Goal: Information Seeking & Learning: Compare options

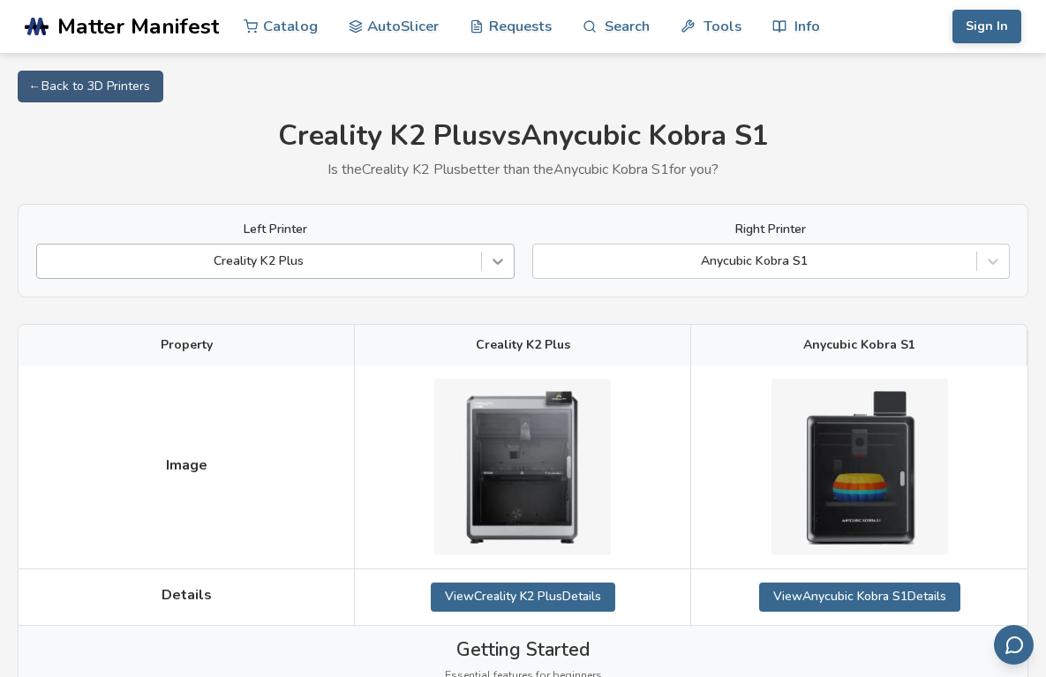
click at [494, 254] on icon at bounding box center [498, 261] width 18 height 18
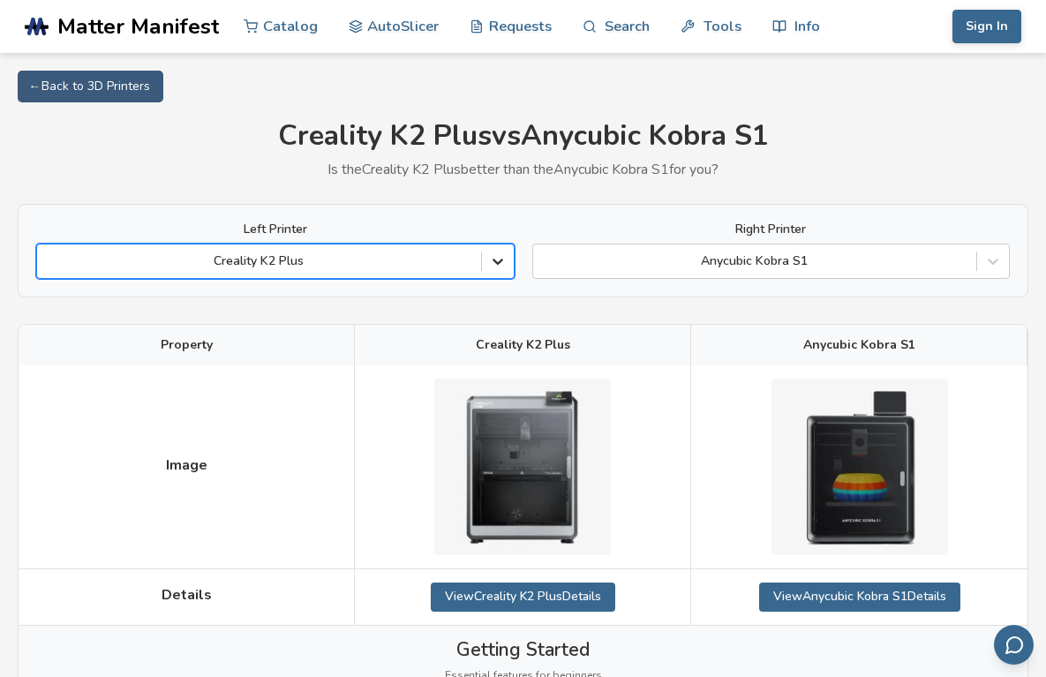
click at [503, 259] on icon at bounding box center [498, 261] width 18 height 18
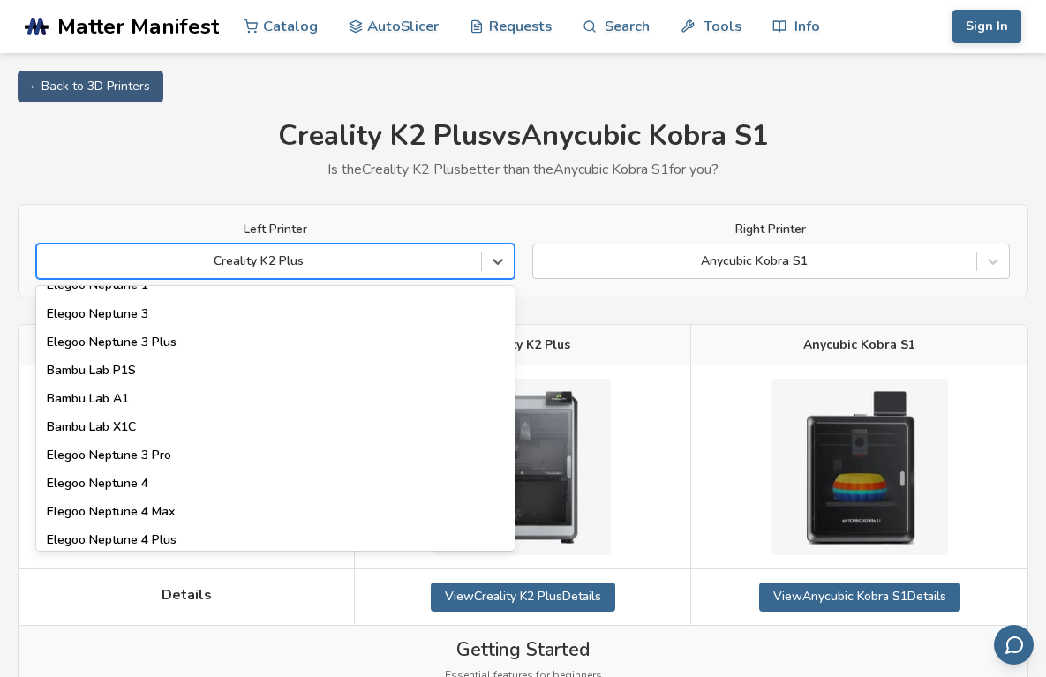
scroll to position [1047, 0]
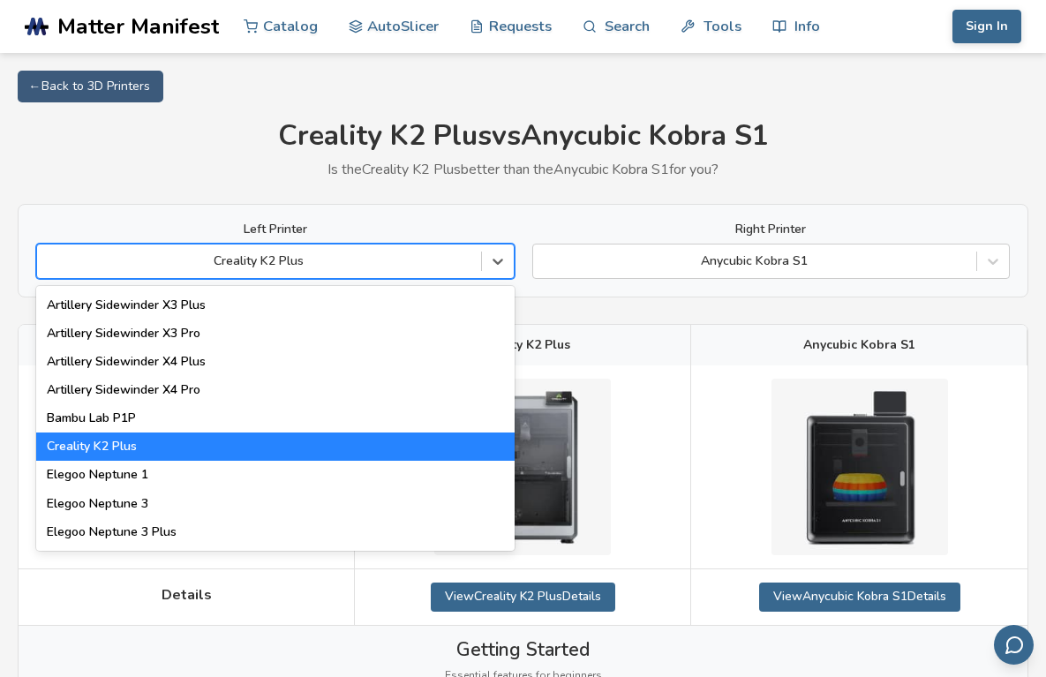
click at [930, 124] on h1 "Creality K2 Plus vs Anycubic Kobra S1" at bounding box center [523, 136] width 1011 height 33
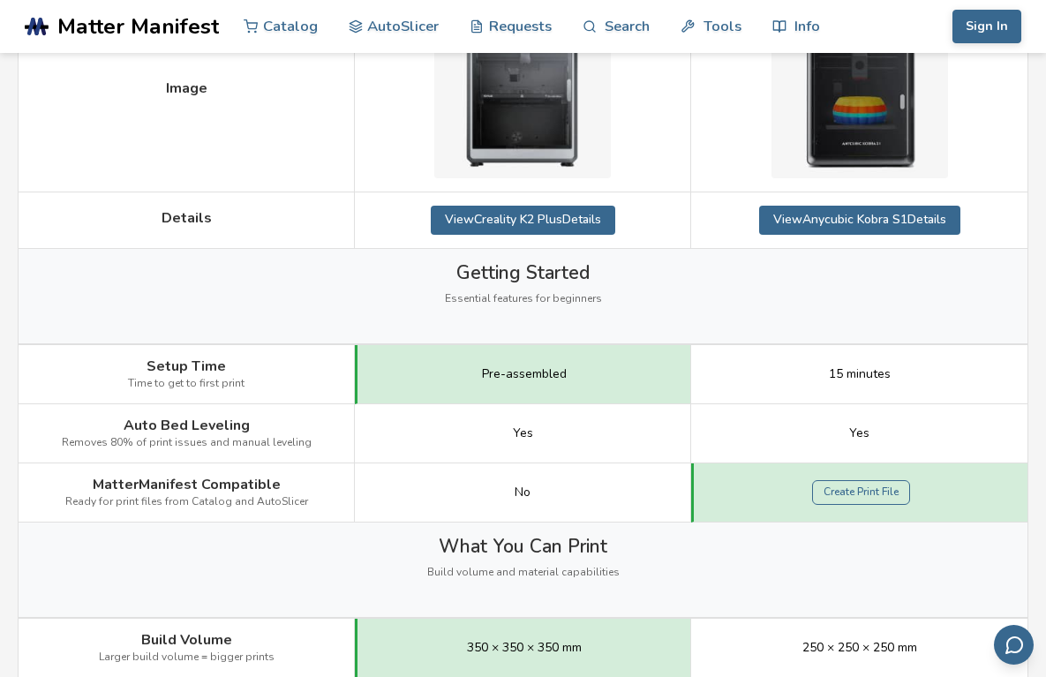
scroll to position [0, 0]
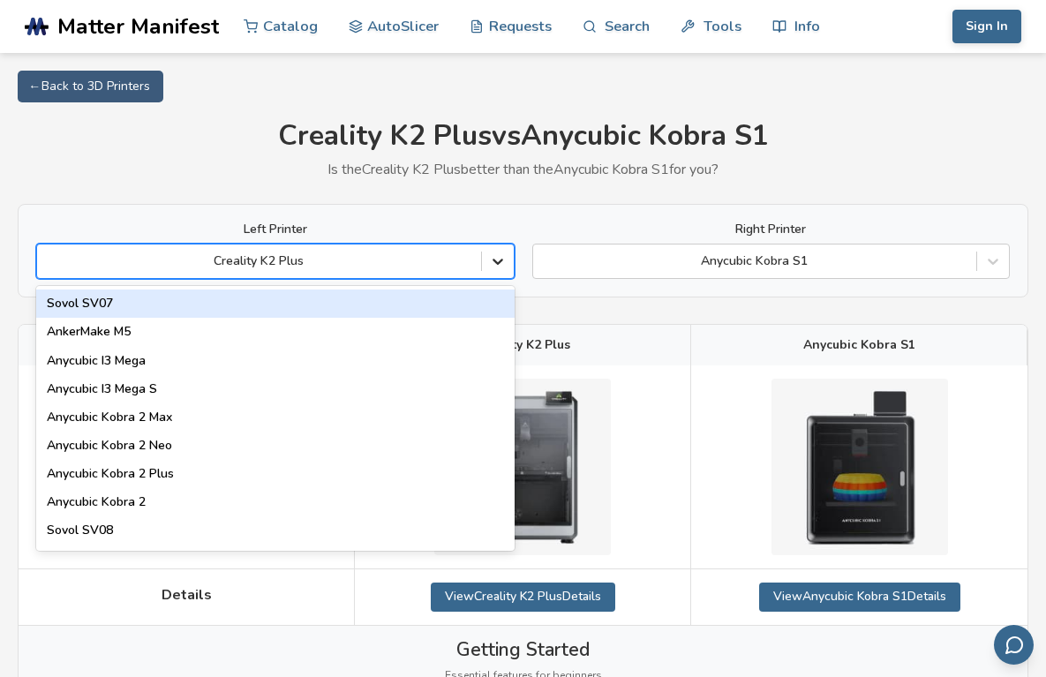
click at [496, 265] on icon at bounding box center [498, 261] width 18 height 18
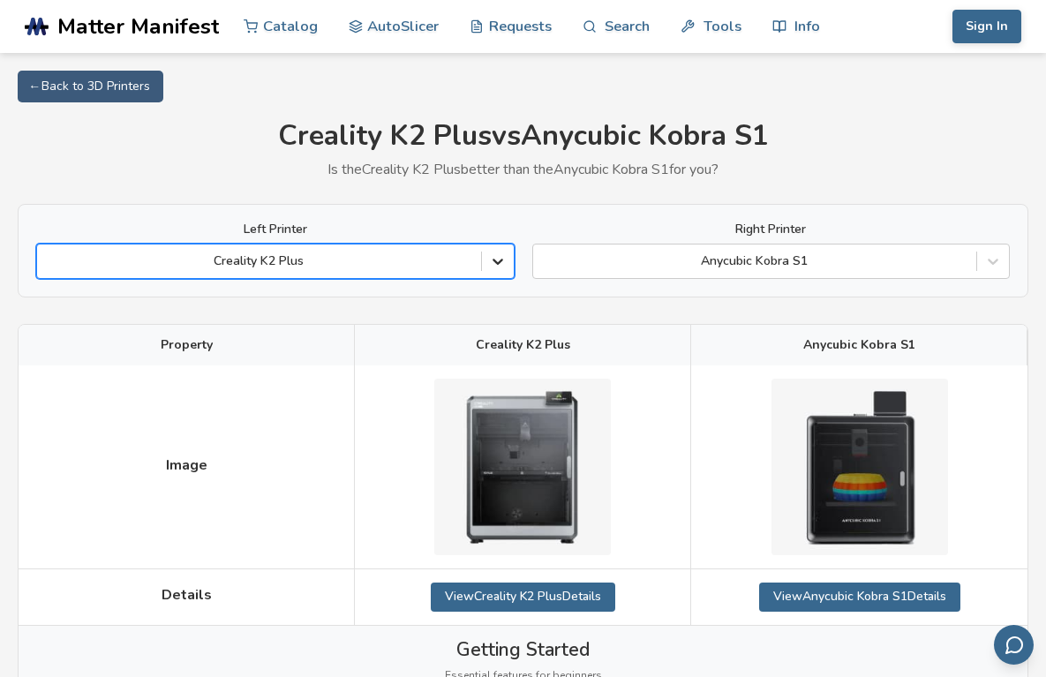
click at [498, 263] on icon at bounding box center [498, 262] width 11 height 6
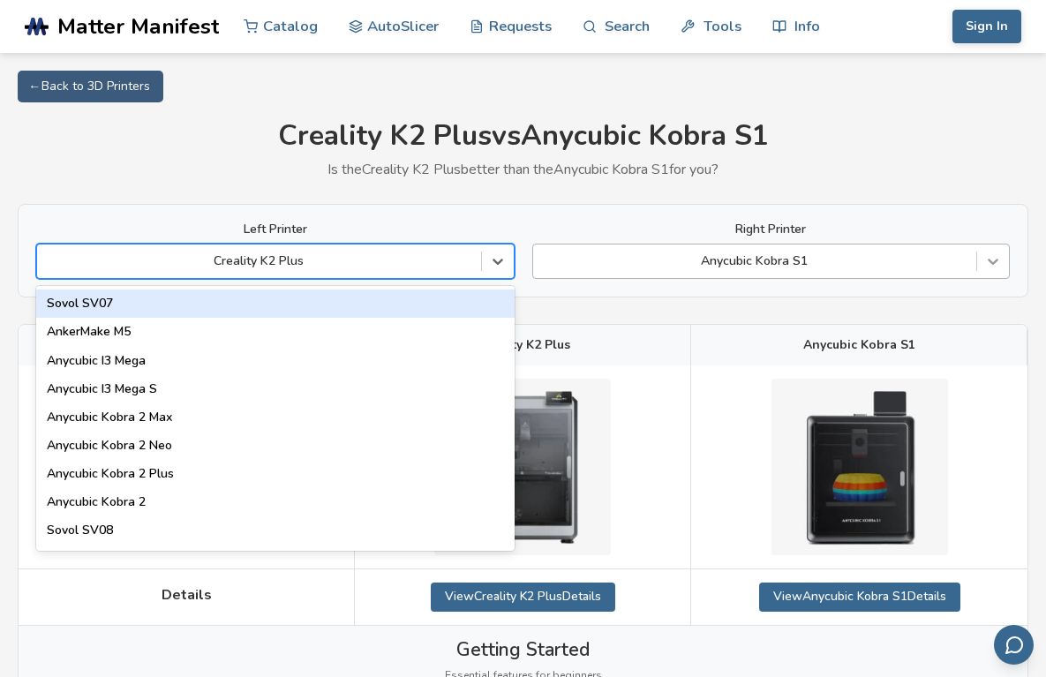
click at [993, 256] on icon at bounding box center [993, 261] width 18 height 18
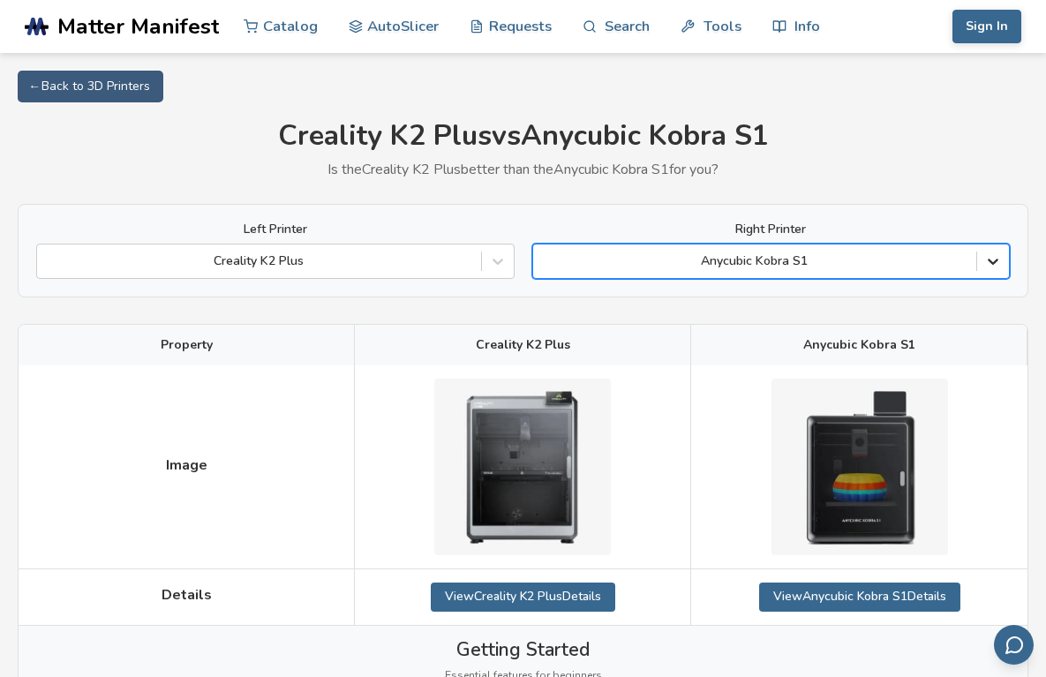
click at [993, 266] on icon at bounding box center [993, 261] width 18 height 18
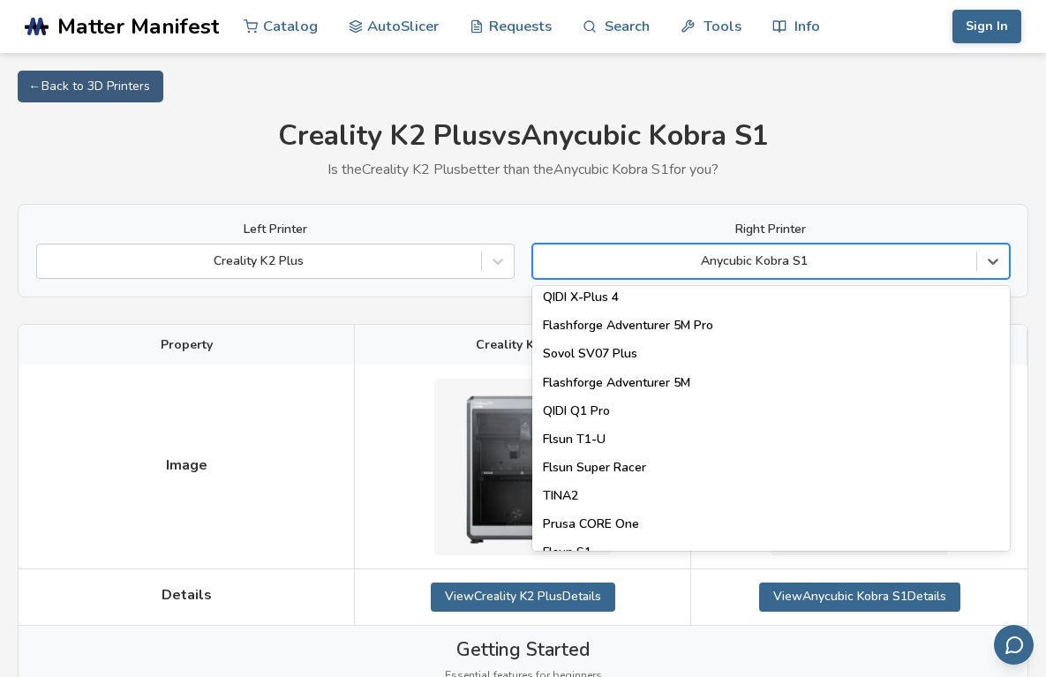
scroll to position [2263, 0]
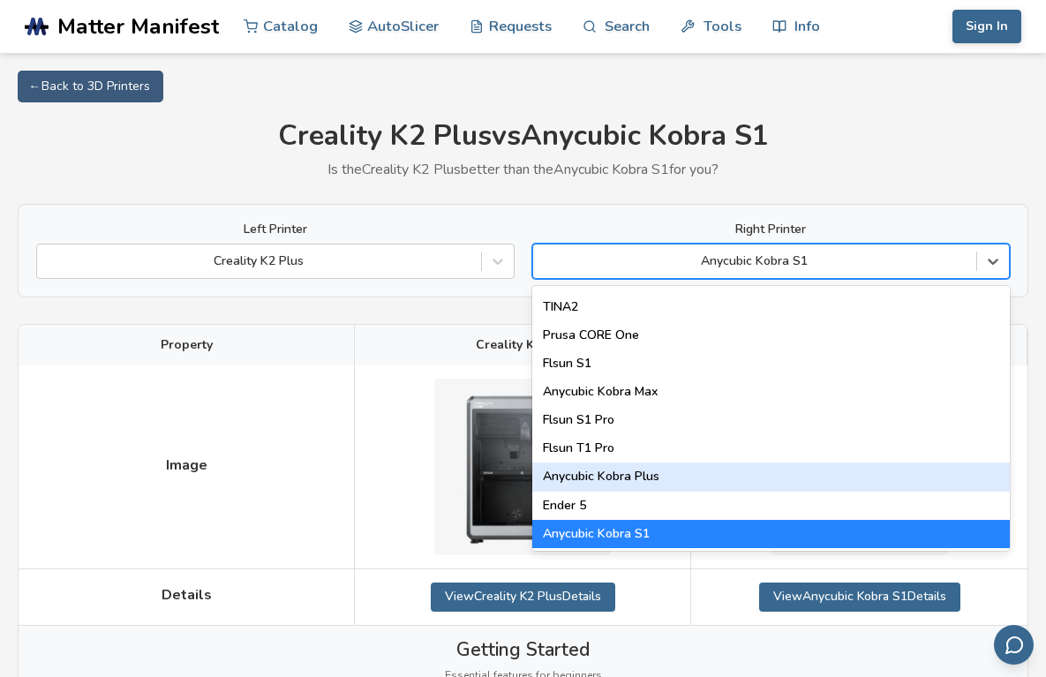
click at [597, 475] on div "Anycubic Kobra Plus" at bounding box center [771, 477] width 478 height 28
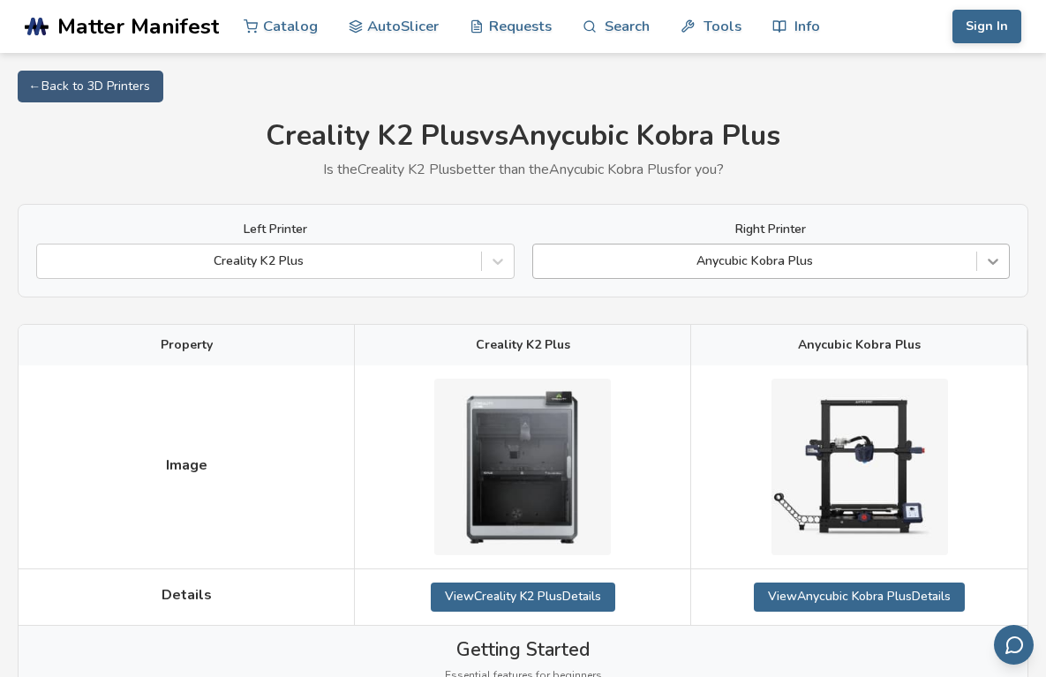
click at [989, 265] on icon at bounding box center [993, 261] width 18 height 18
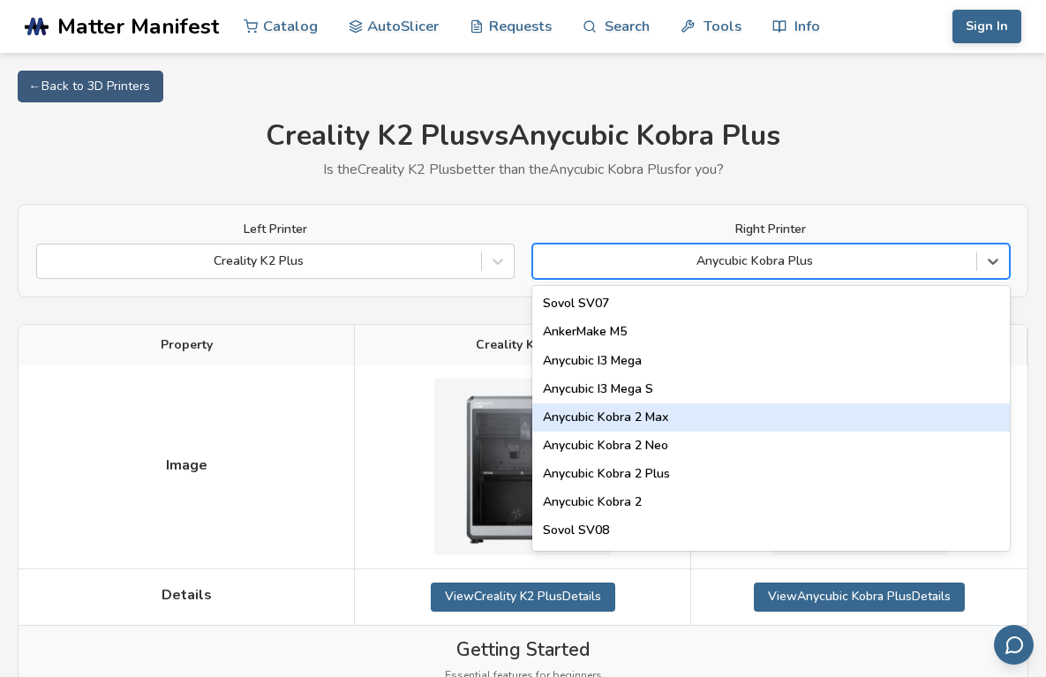
click at [581, 417] on div "Anycubic Kobra 2 Max" at bounding box center [771, 417] width 478 height 28
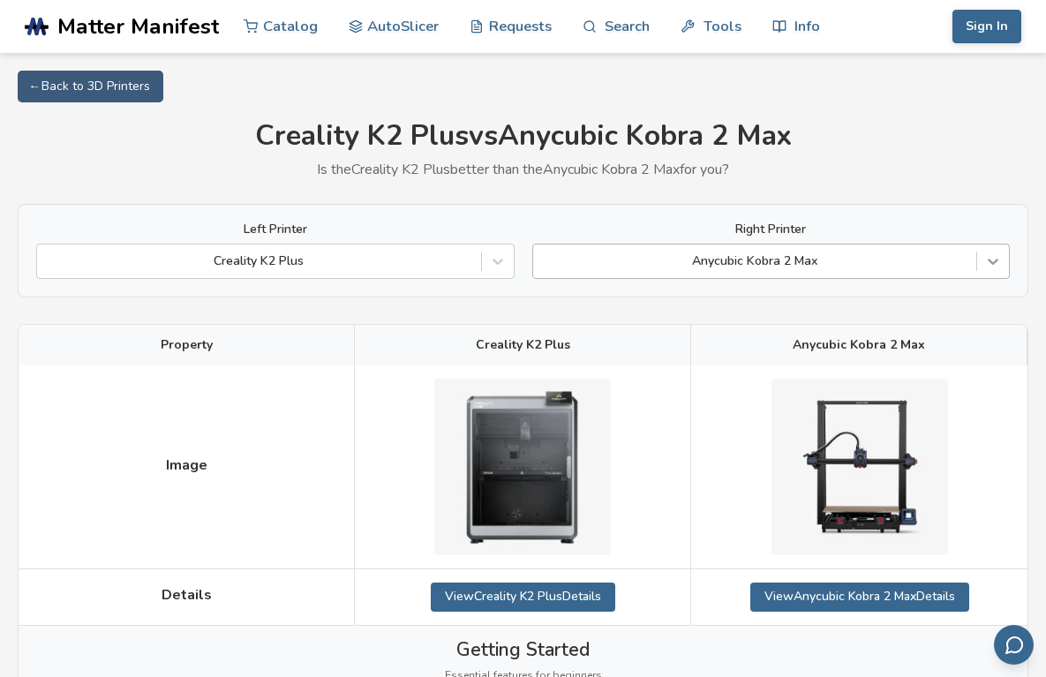
click at [998, 265] on icon at bounding box center [993, 261] width 18 height 18
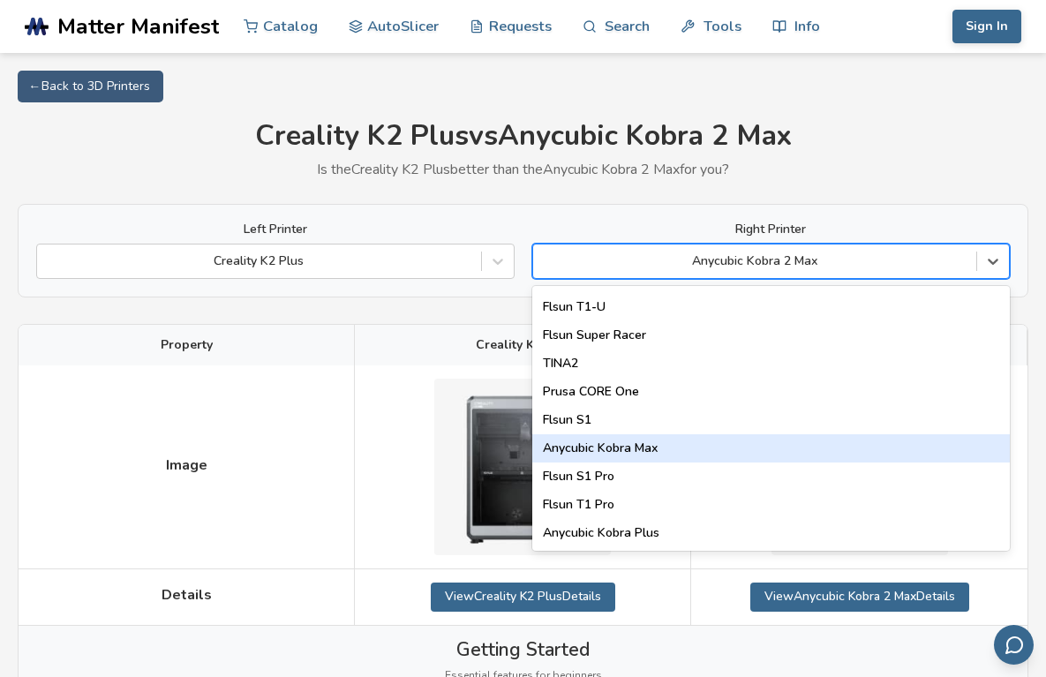
scroll to position [2263, 0]
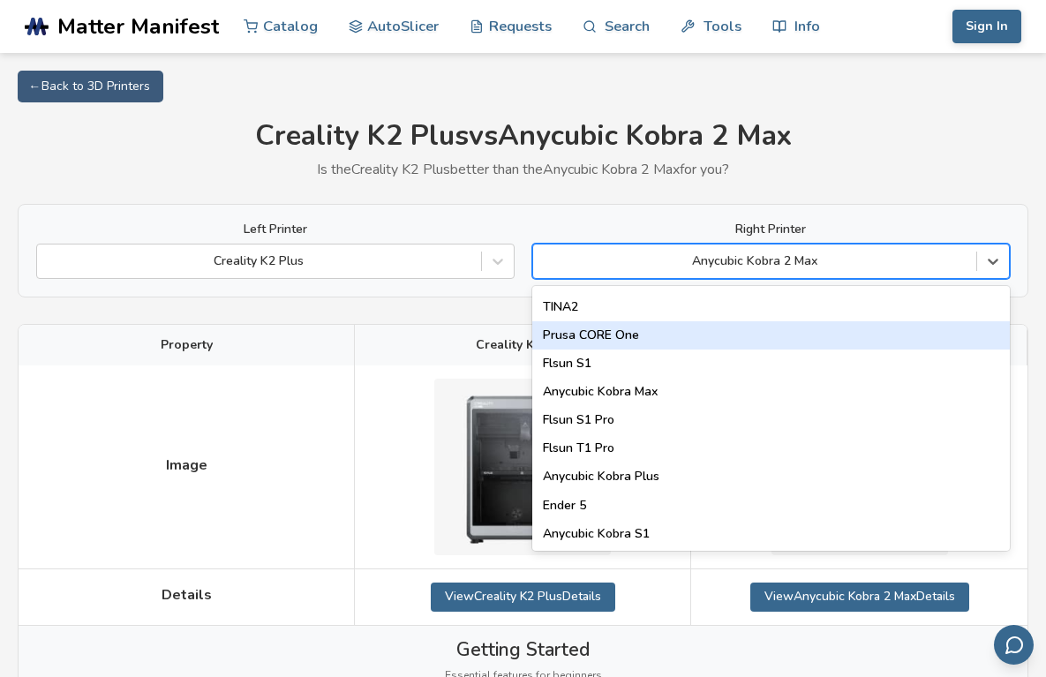
click at [622, 342] on div "Prusa CORE One" at bounding box center [771, 335] width 478 height 28
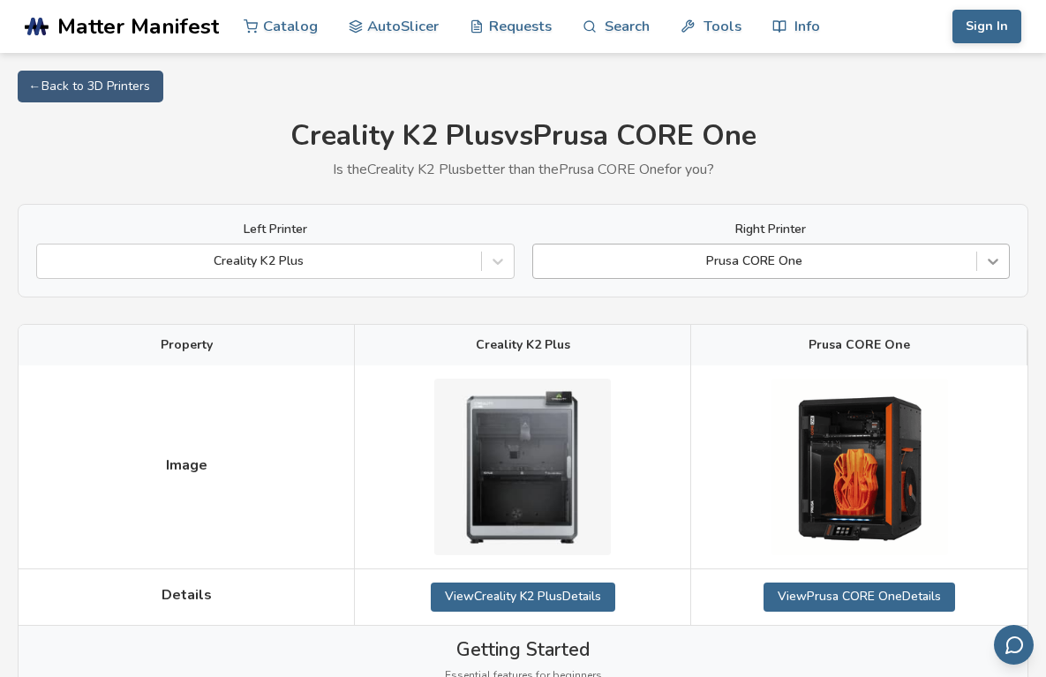
click at [992, 263] on icon at bounding box center [993, 262] width 11 height 6
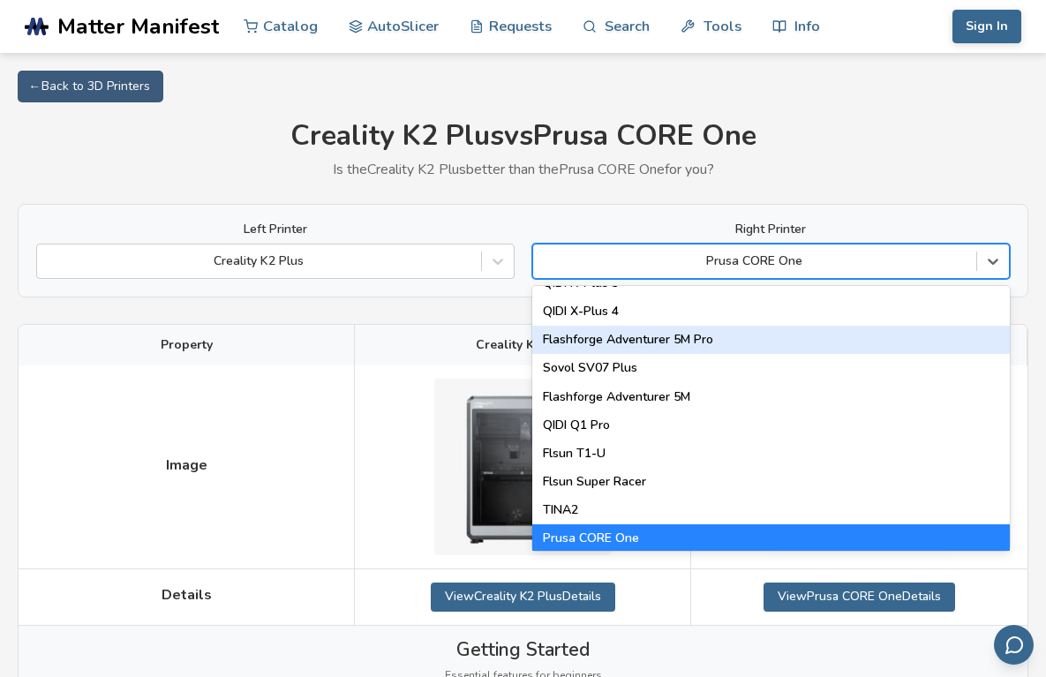
scroll to position [2087, 0]
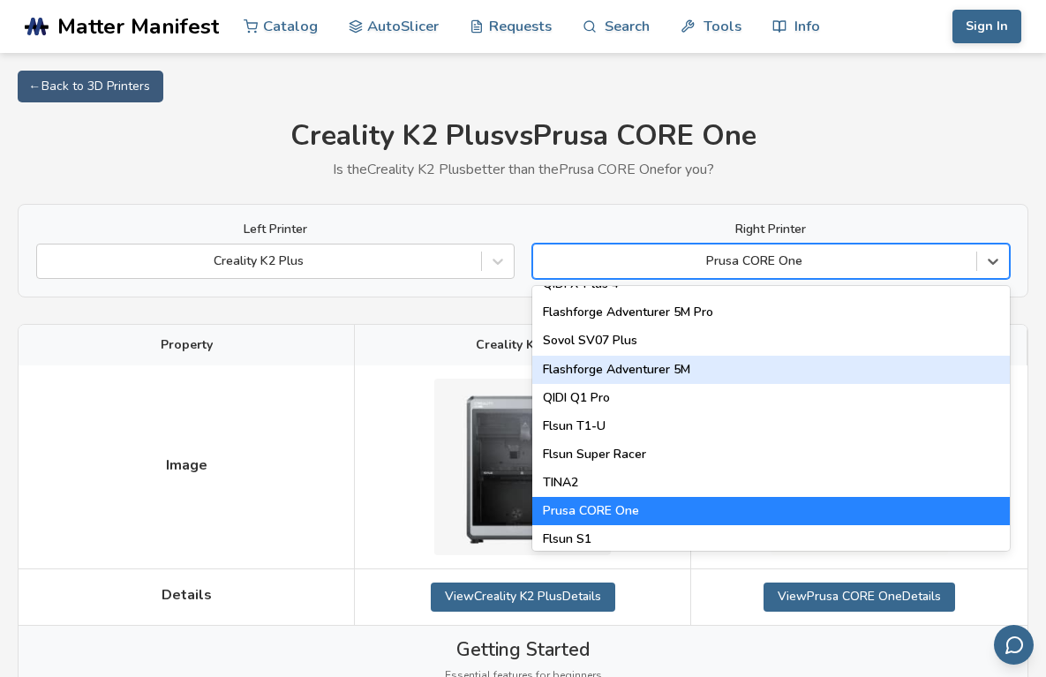
click at [656, 361] on div "Flashforge Adventurer 5M" at bounding box center [771, 370] width 478 height 28
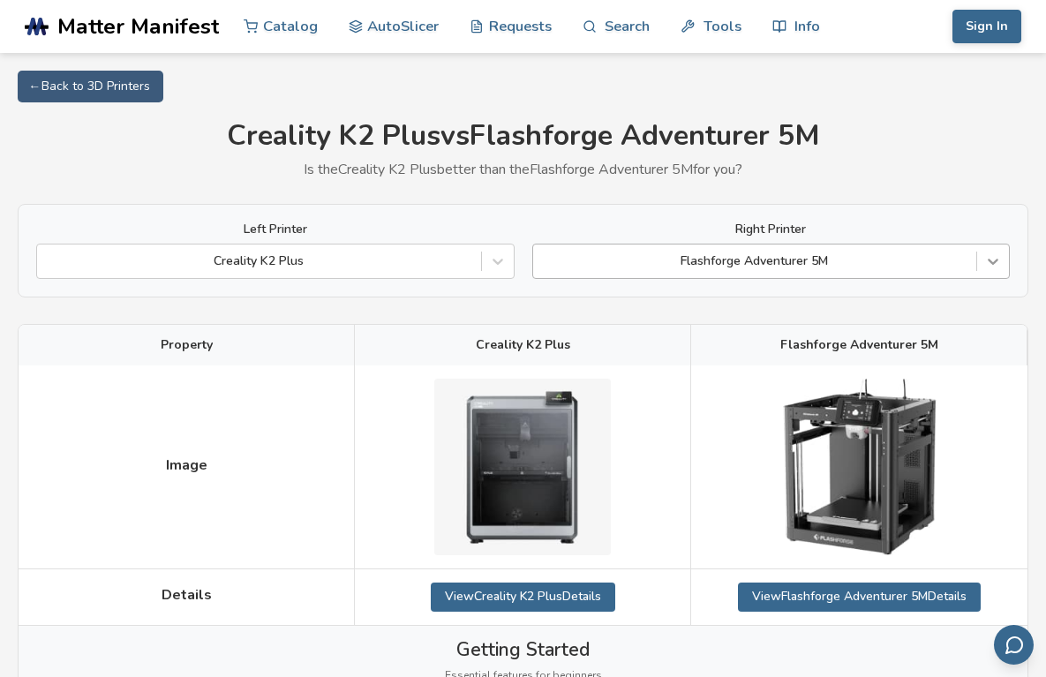
click at [1004, 266] on div at bounding box center [993, 261] width 32 height 32
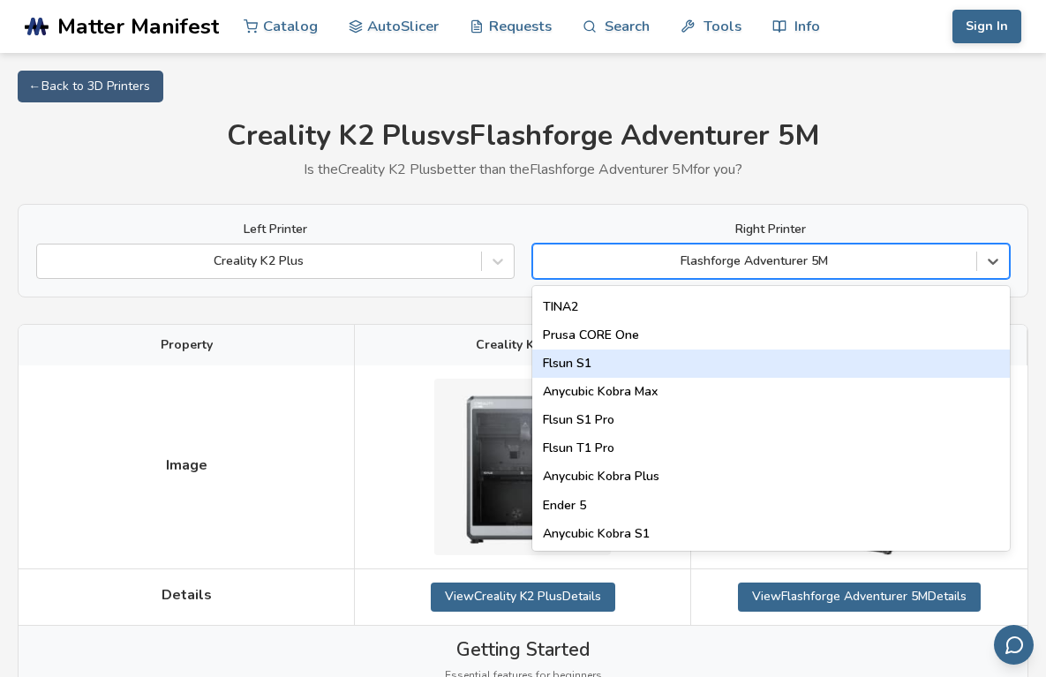
scroll to position [1998, 0]
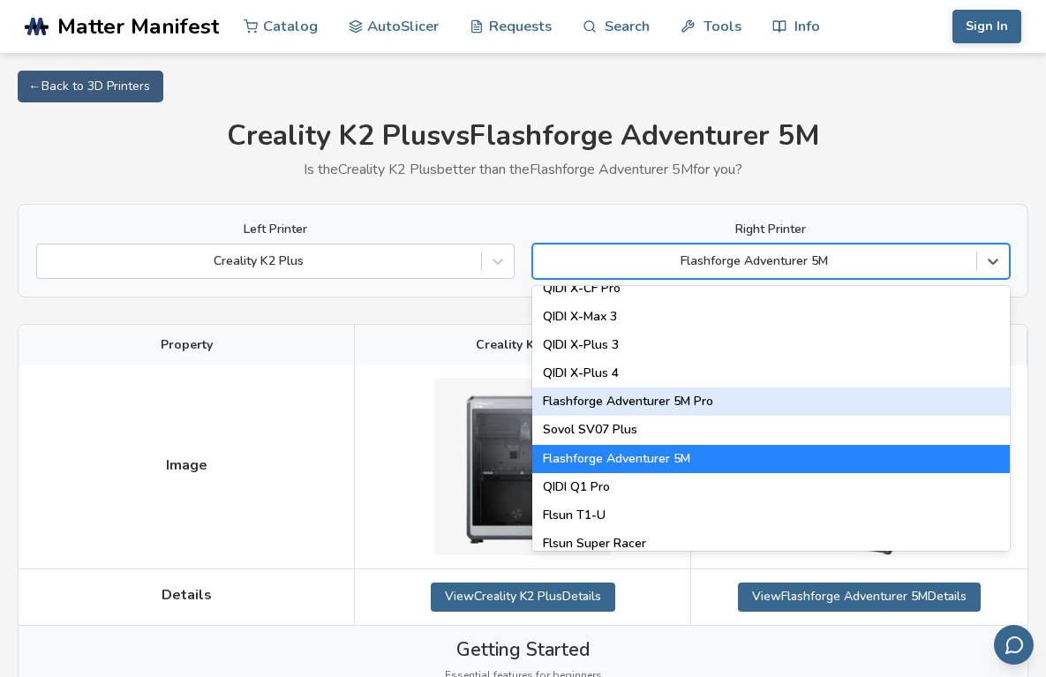
click at [707, 403] on div "Flashforge Adventurer 5M Pro" at bounding box center [771, 401] width 478 height 28
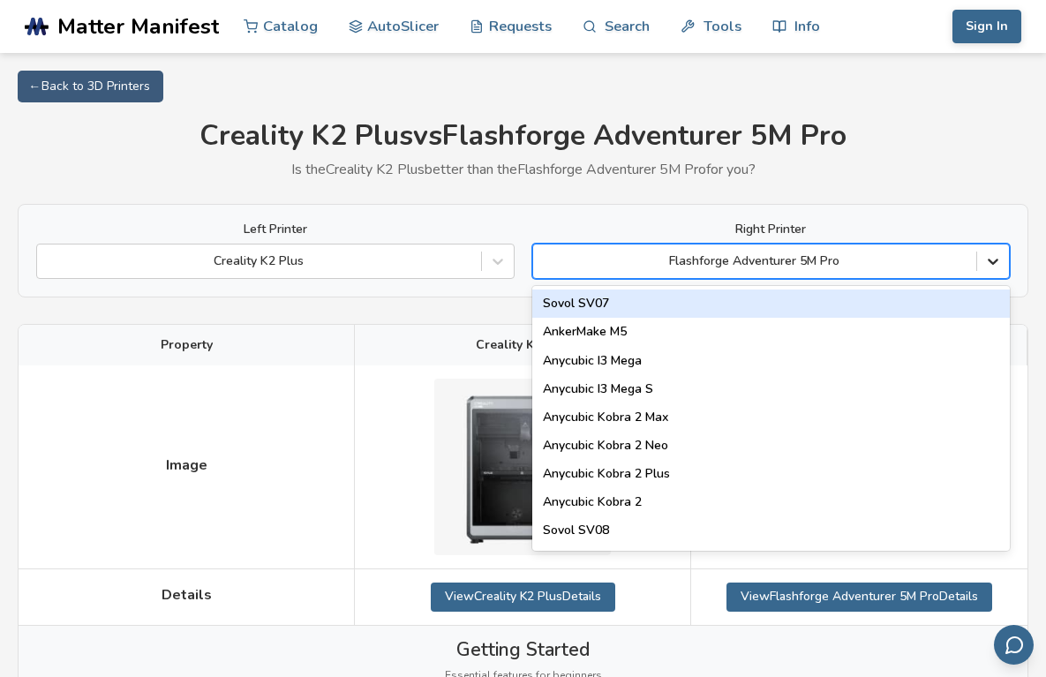
click at [994, 261] on icon at bounding box center [993, 261] width 18 height 18
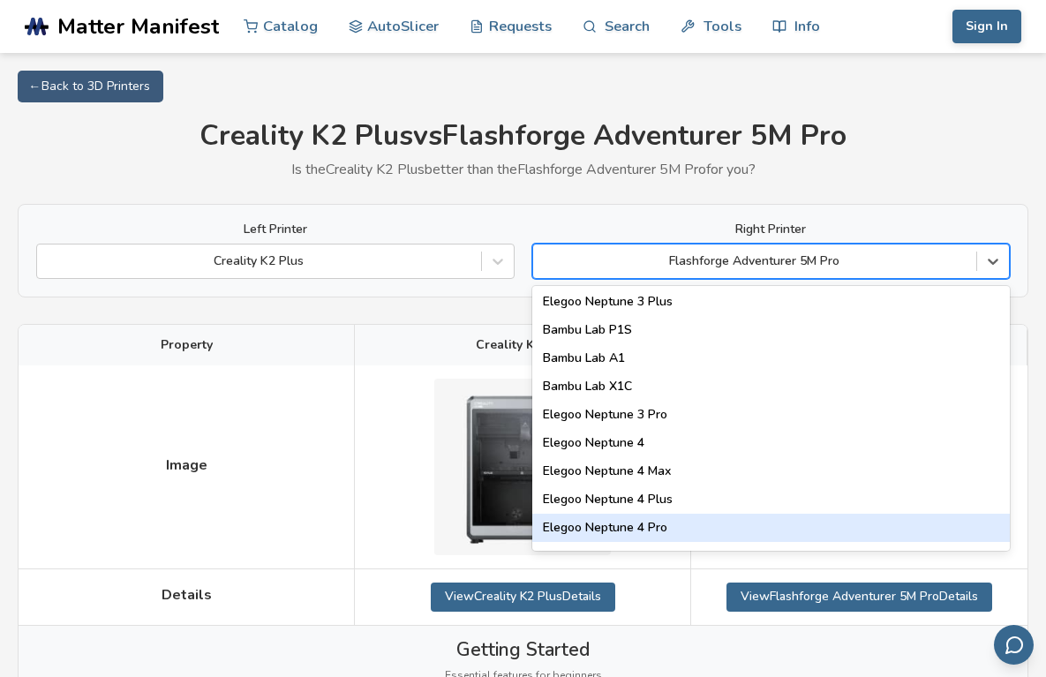
scroll to position [1236, 0]
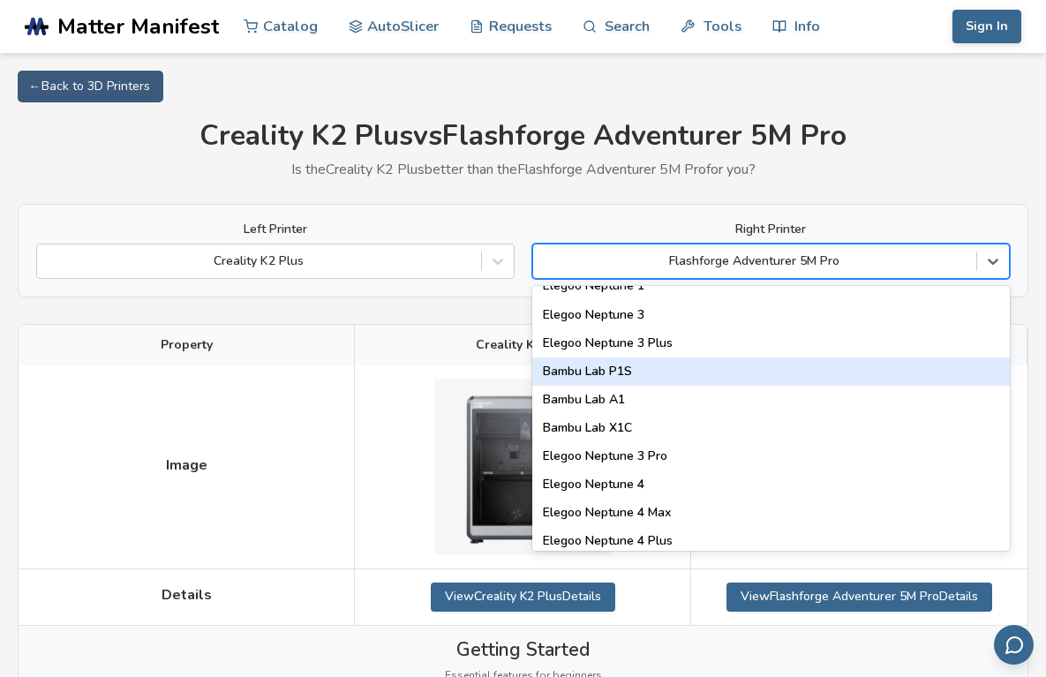
click at [719, 369] on div "Bambu Lab P1S" at bounding box center [771, 371] width 478 height 28
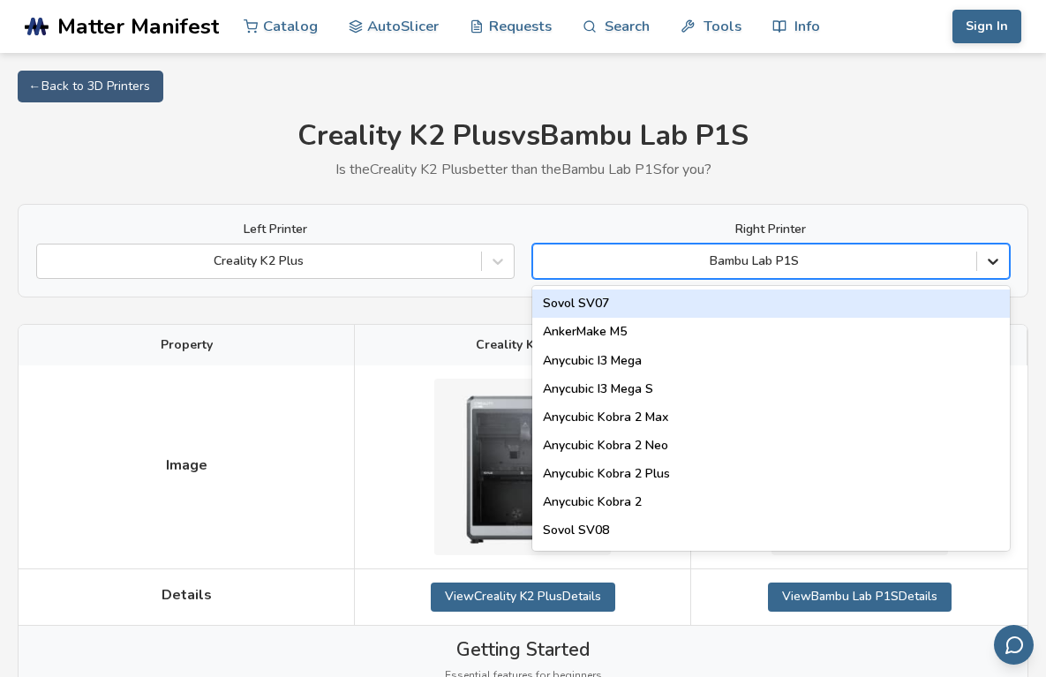
click at [996, 263] on icon at bounding box center [993, 261] width 18 height 18
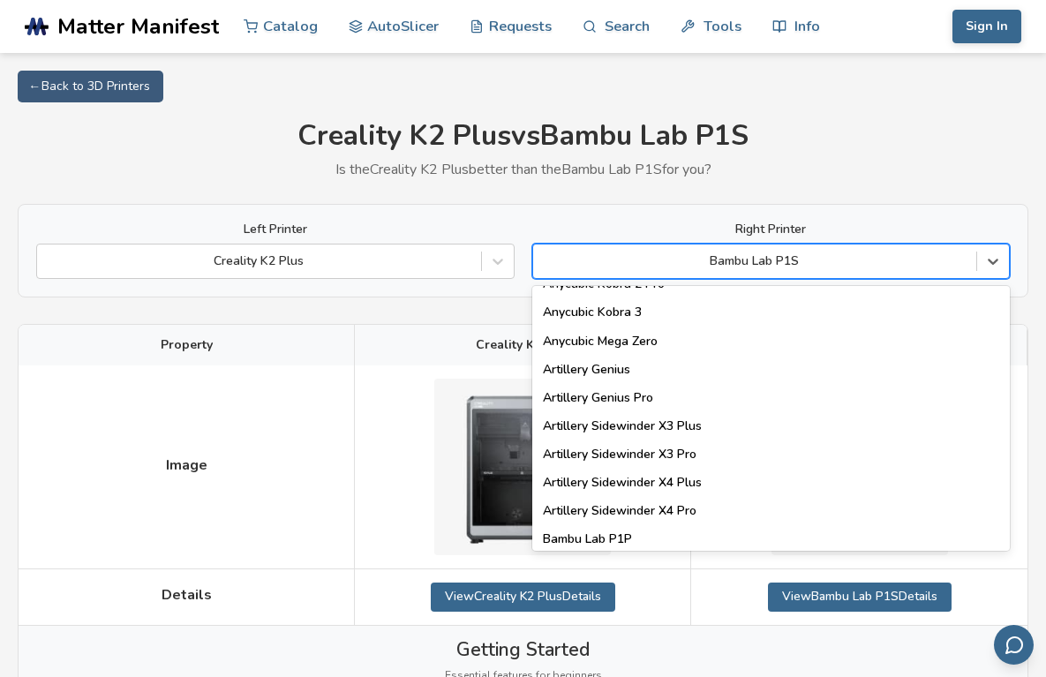
scroll to position [1059, 0]
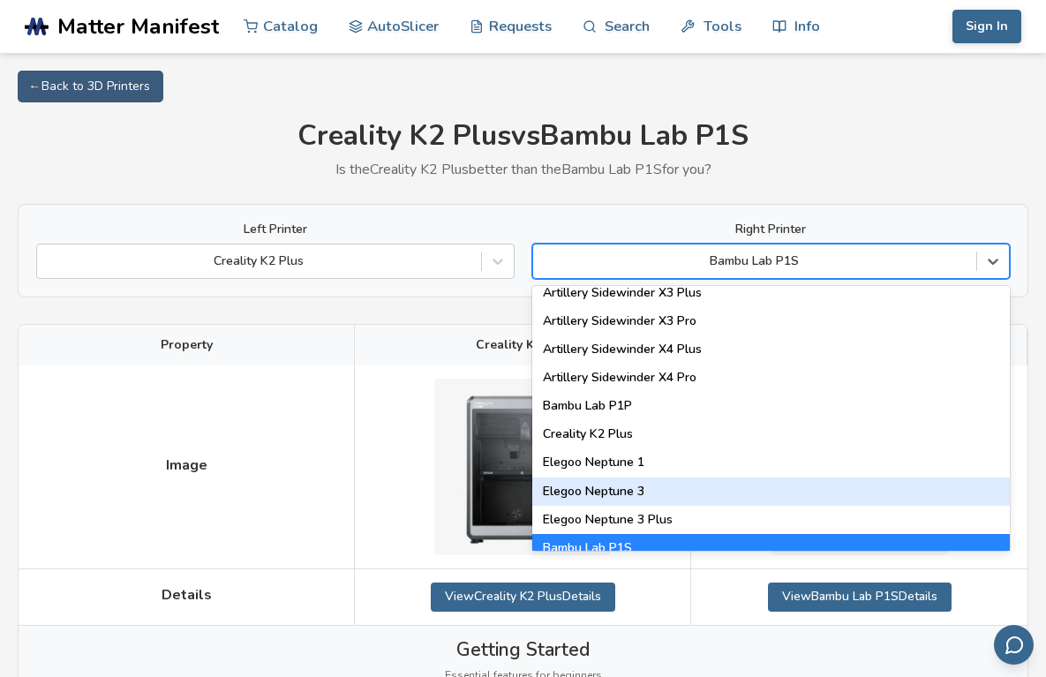
click at [597, 493] on div "Elegoo Neptune 3" at bounding box center [771, 492] width 478 height 28
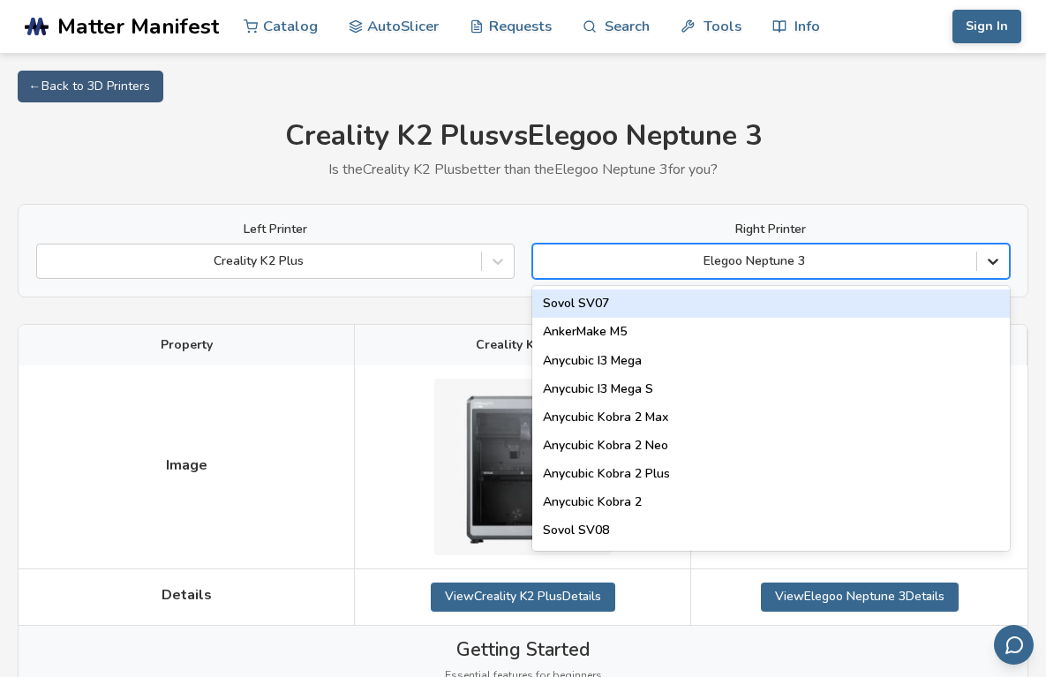
click at [996, 270] on icon at bounding box center [993, 261] width 18 height 18
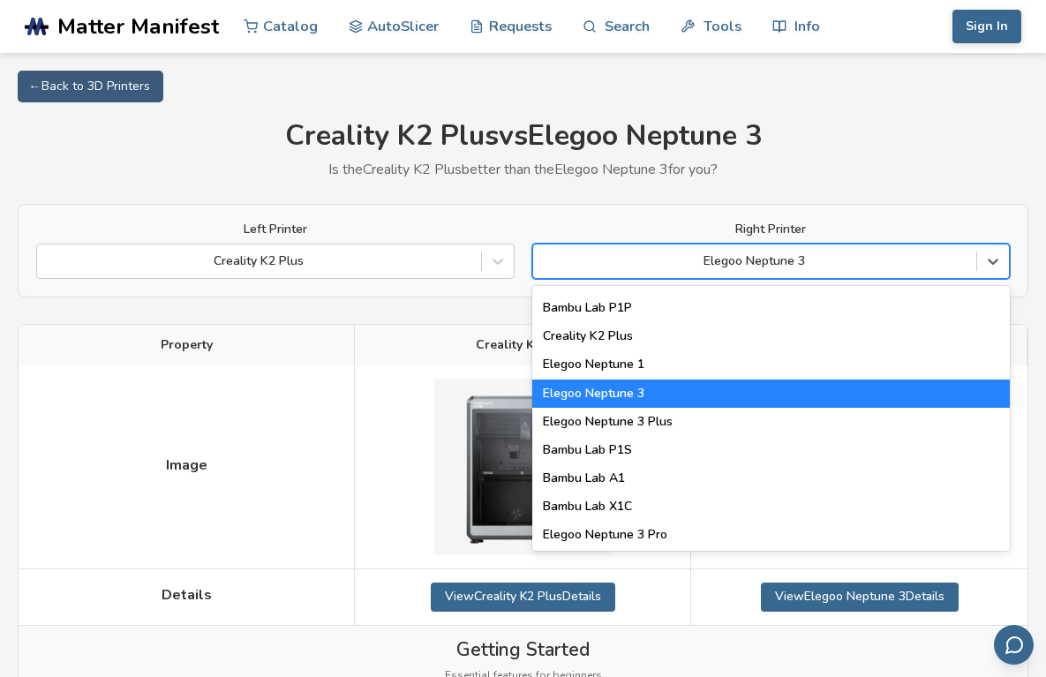
scroll to position [1037, 0]
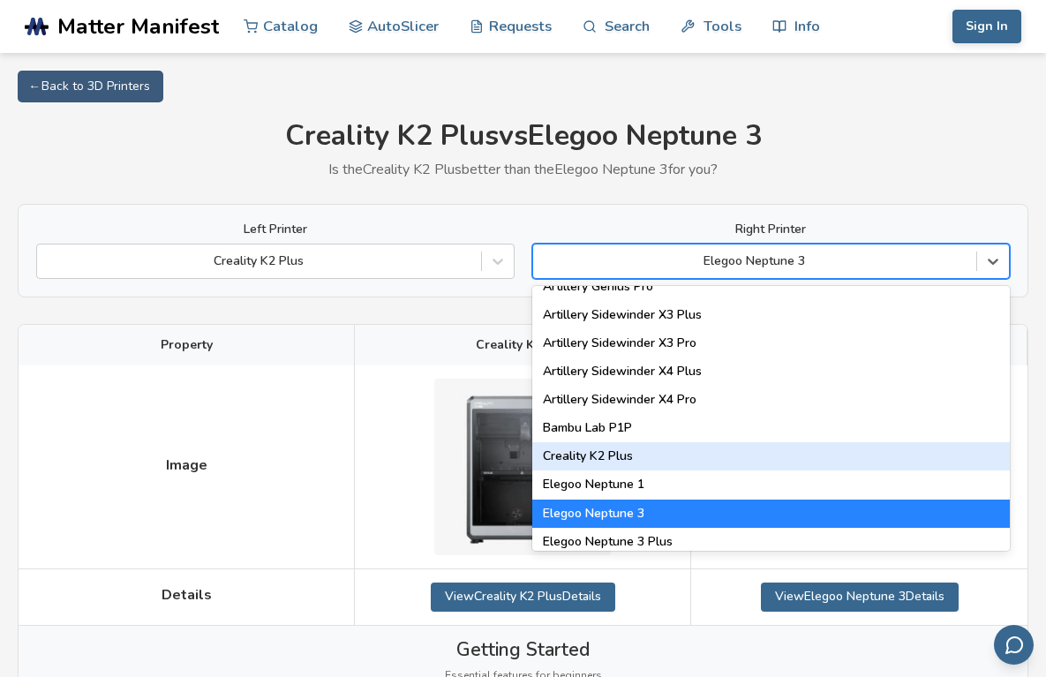
click at [623, 453] on div "Creality K2 Plus" at bounding box center [771, 456] width 478 height 28
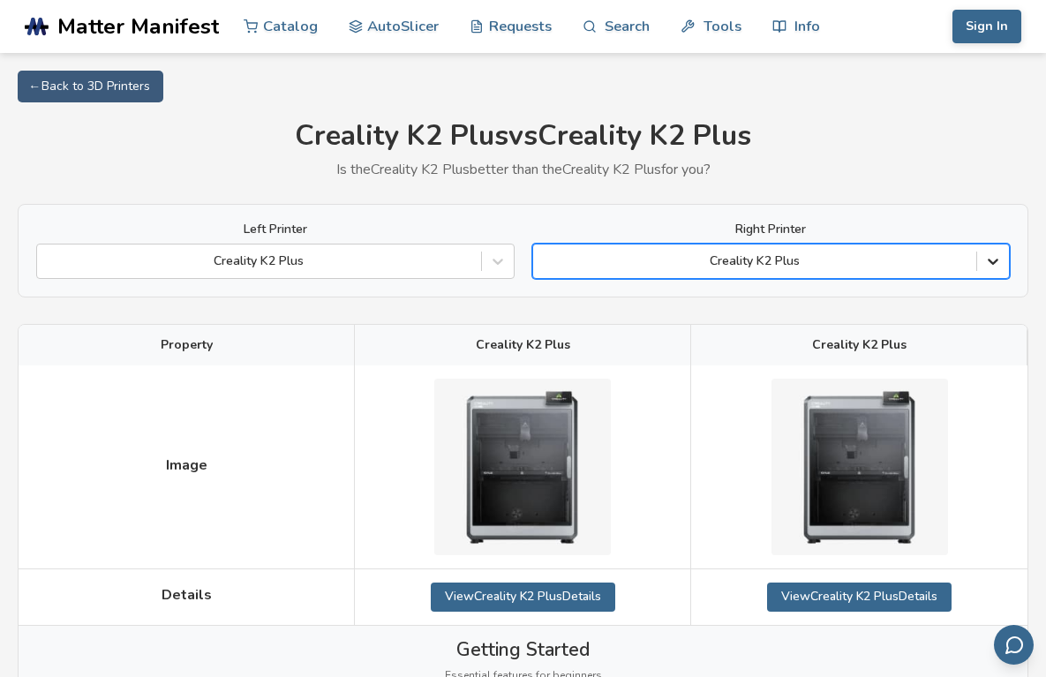
click at [997, 256] on icon at bounding box center [993, 261] width 18 height 18
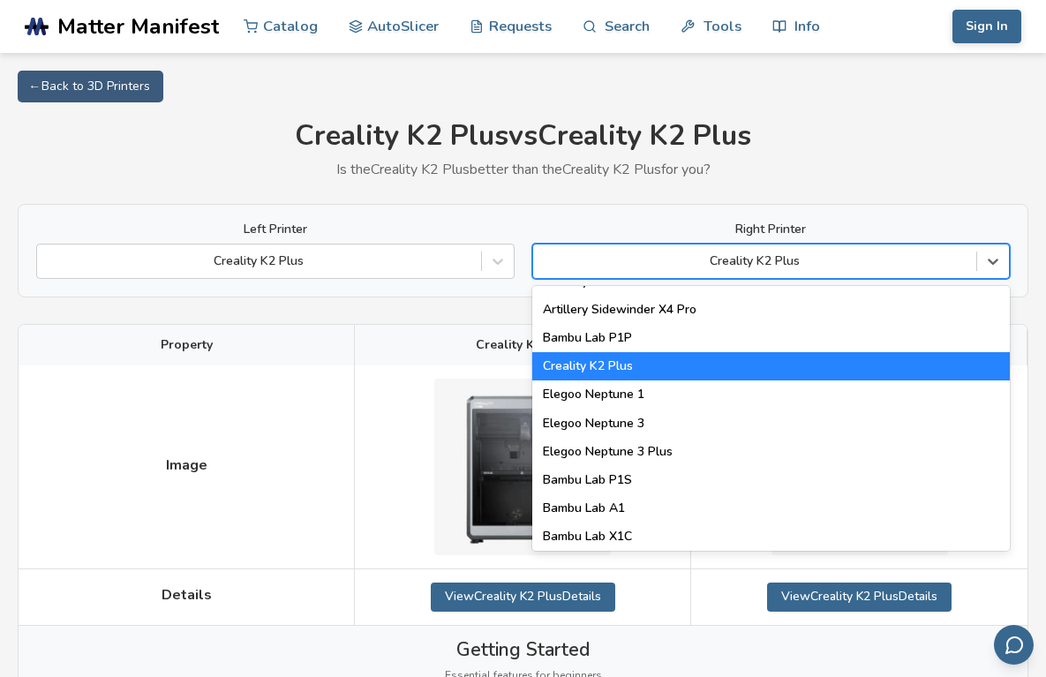
scroll to position [1027, 0]
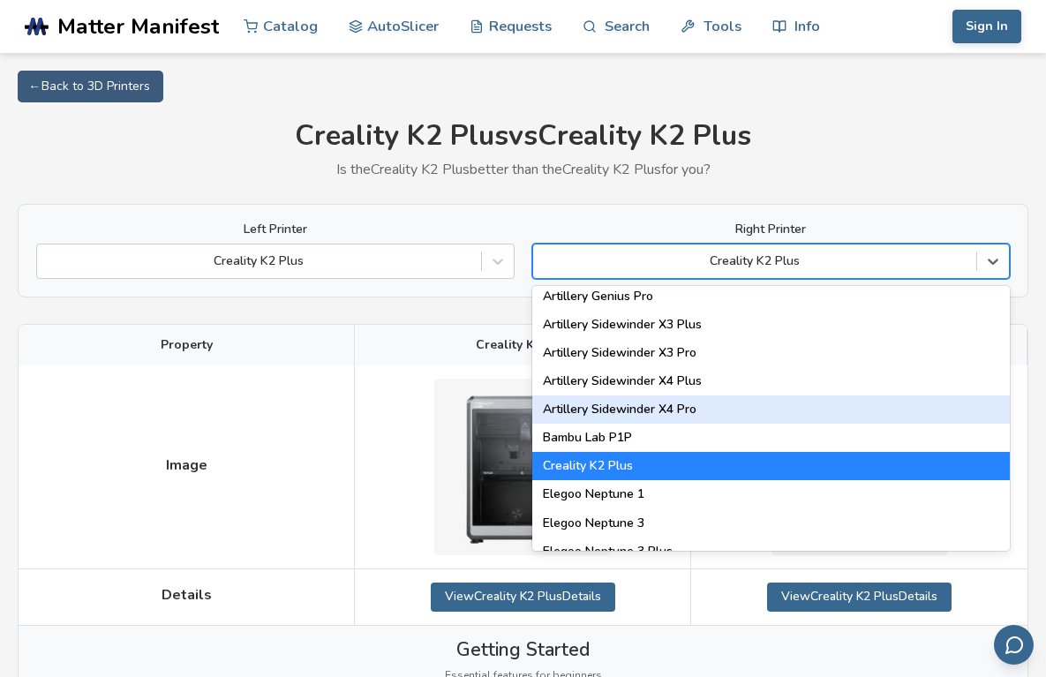
click at [643, 415] on div "Artillery Sidewinder X4 Pro" at bounding box center [771, 409] width 478 height 28
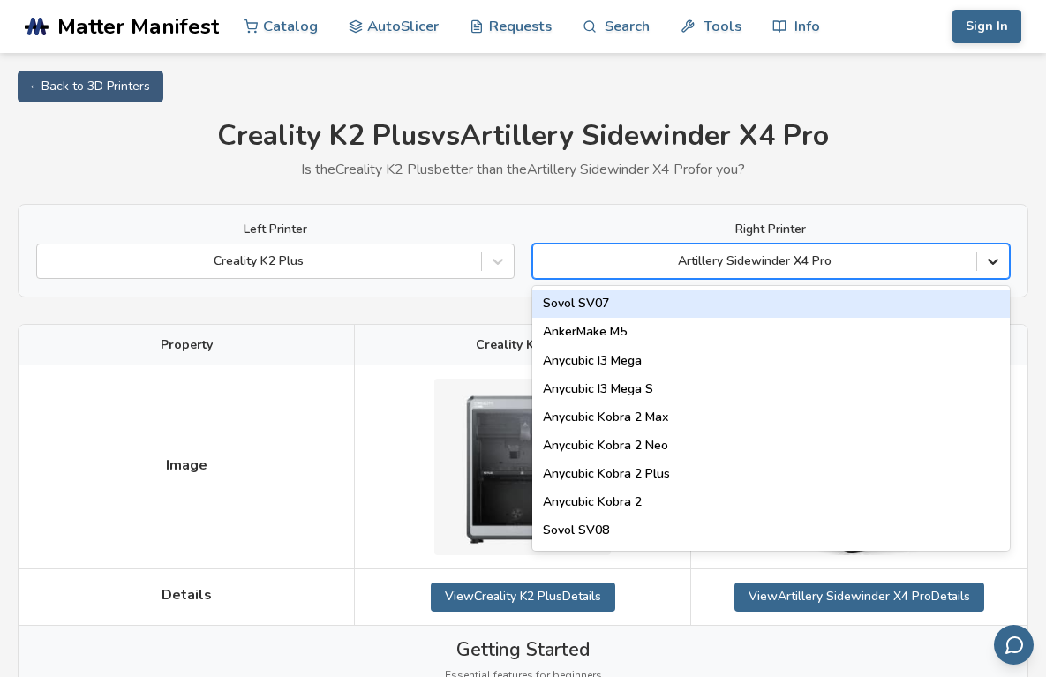
click at [992, 261] on icon at bounding box center [993, 261] width 18 height 18
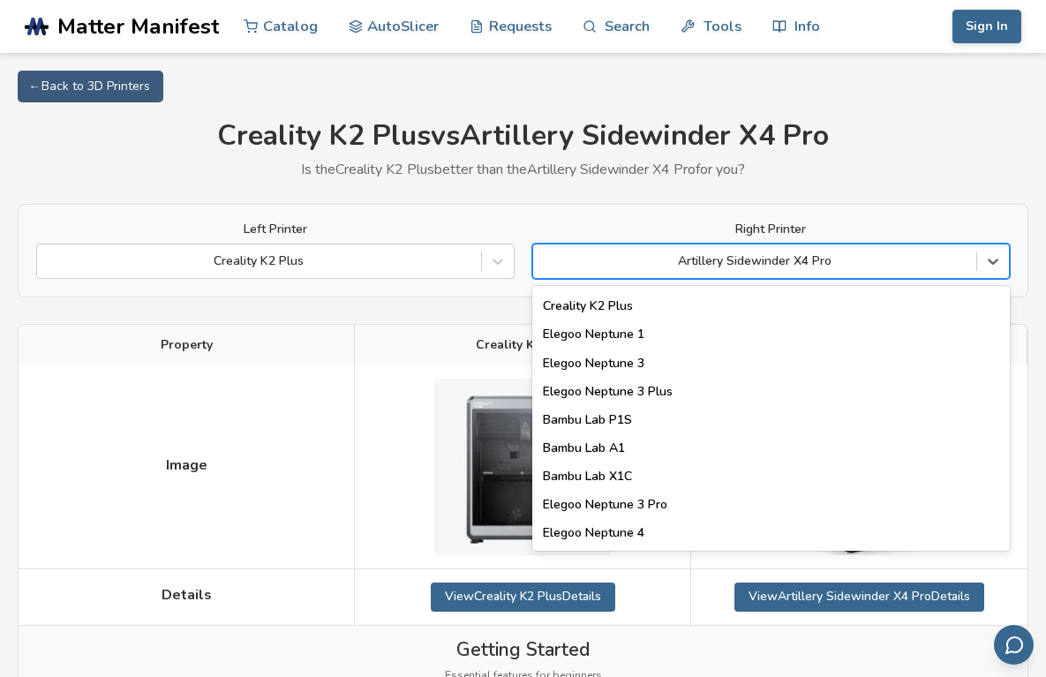
scroll to position [928, 0]
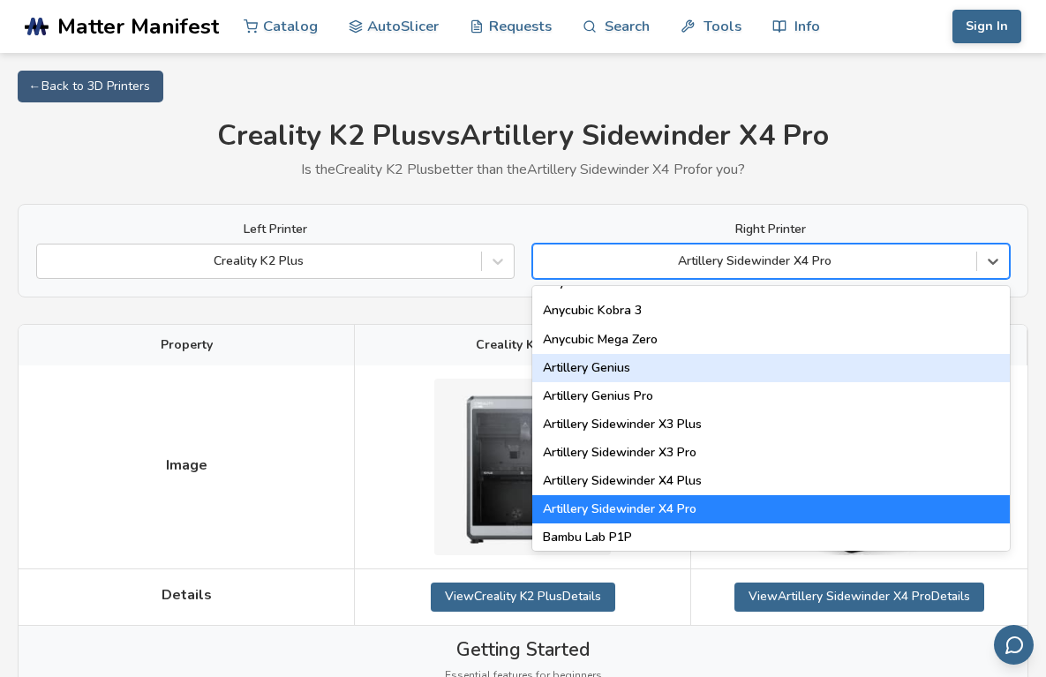
click at [618, 364] on div "Artillery Genius" at bounding box center [771, 368] width 478 height 28
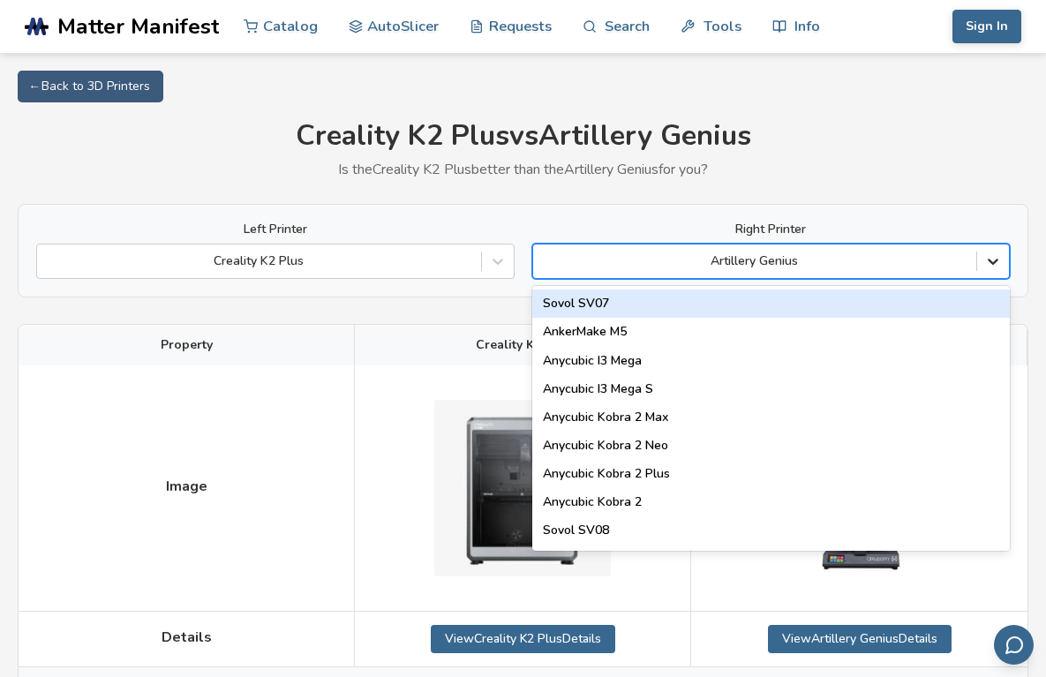
click at [995, 261] on icon at bounding box center [993, 262] width 11 height 6
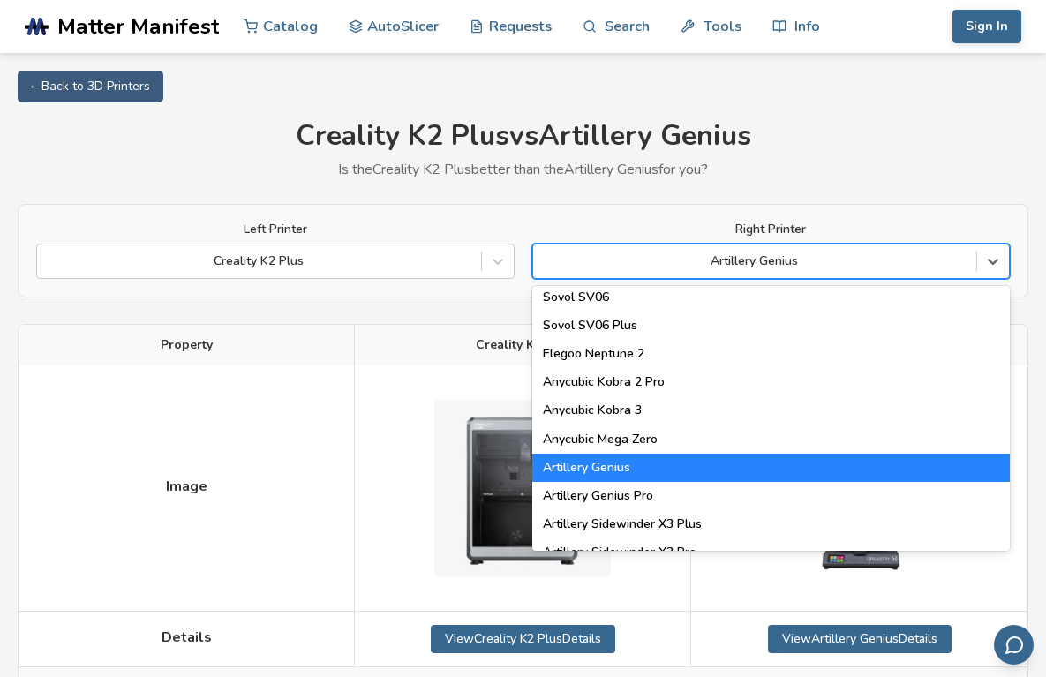
scroll to position [818, 0]
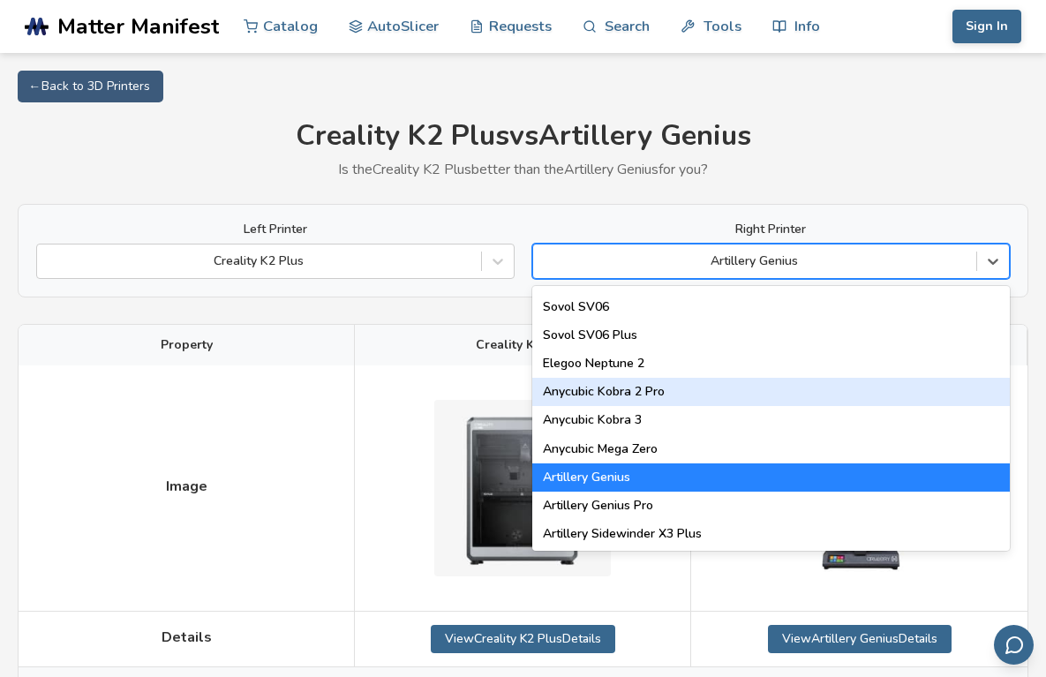
click at [626, 392] on div "Anycubic Kobra 2 Pro" at bounding box center [771, 392] width 478 height 28
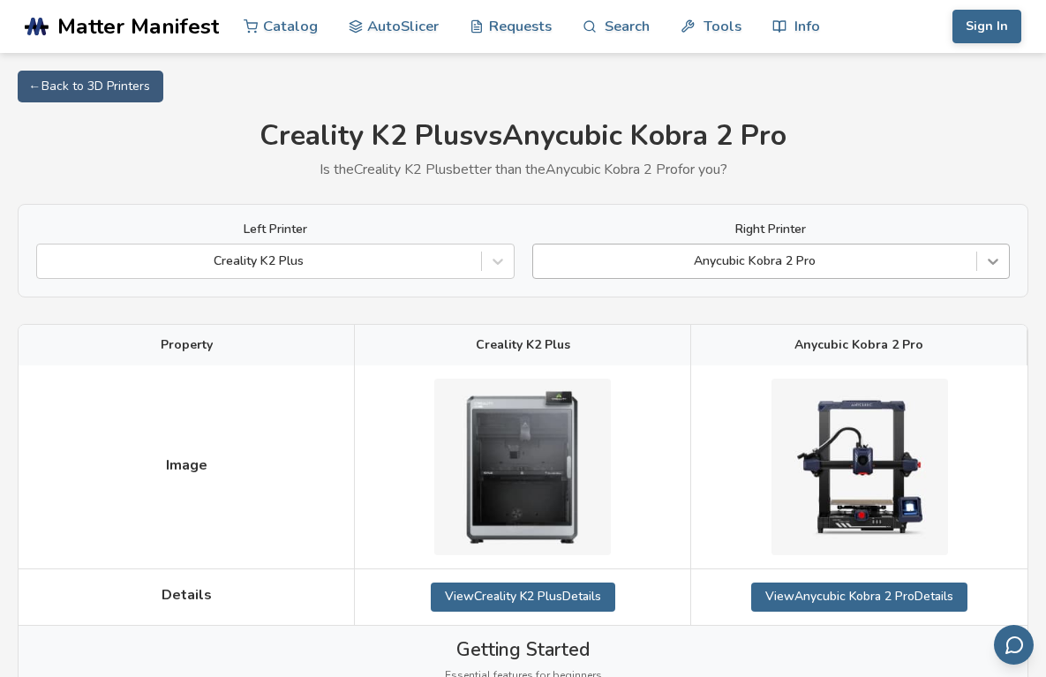
click at [994, 262] on icon at bounding box center [993, 262] width 11 height 6
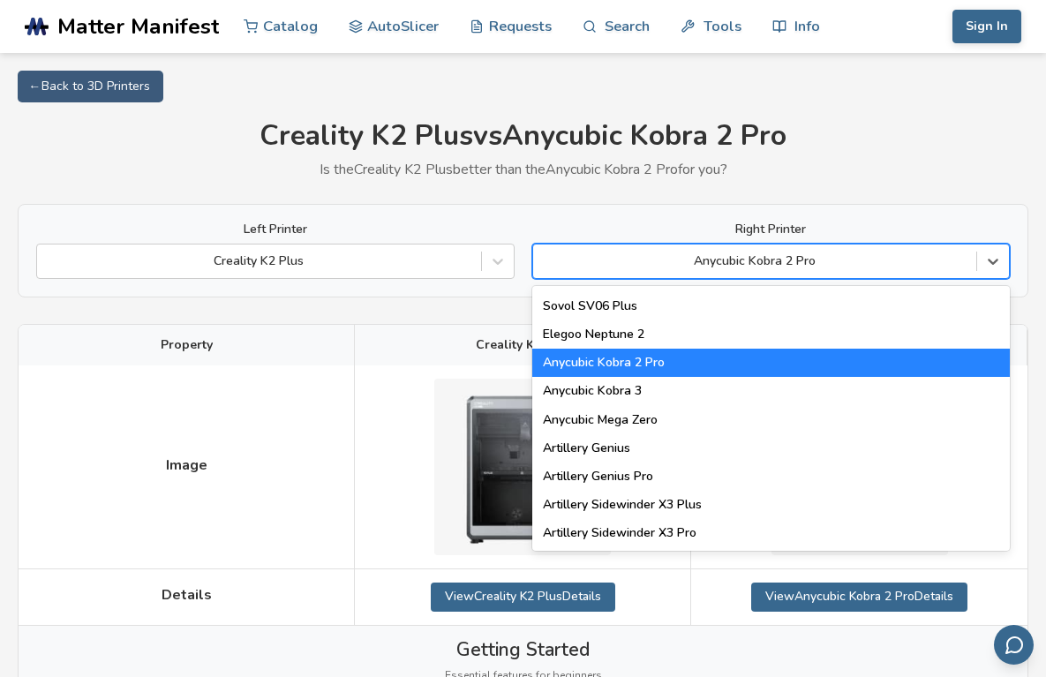
scroll to position [728, 0]
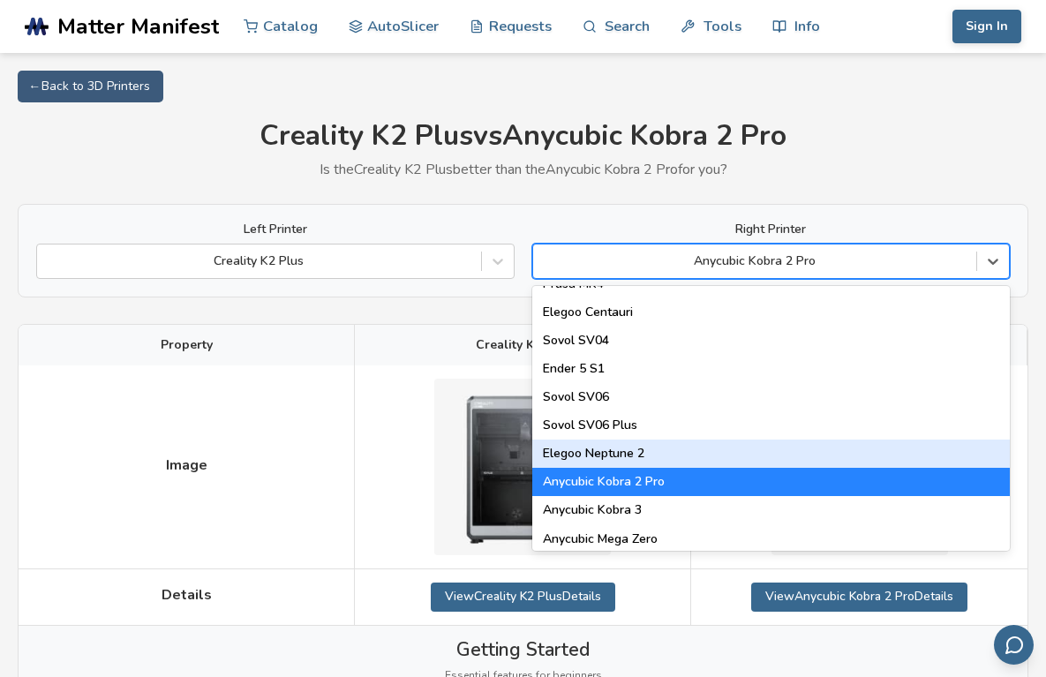
click at [601, 455] on div "Elegoo Neptune 2" at bounding box center [771, 454] width 478 height 28
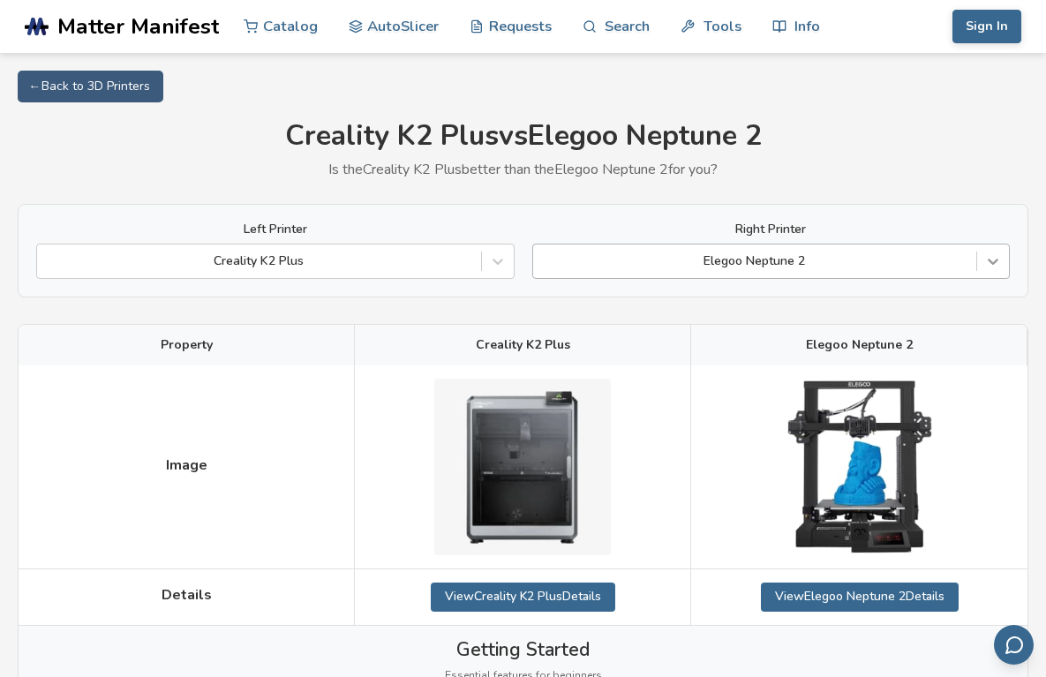
click at [992, 260] on icon at bounding box center [993, 261] width 18 height 18
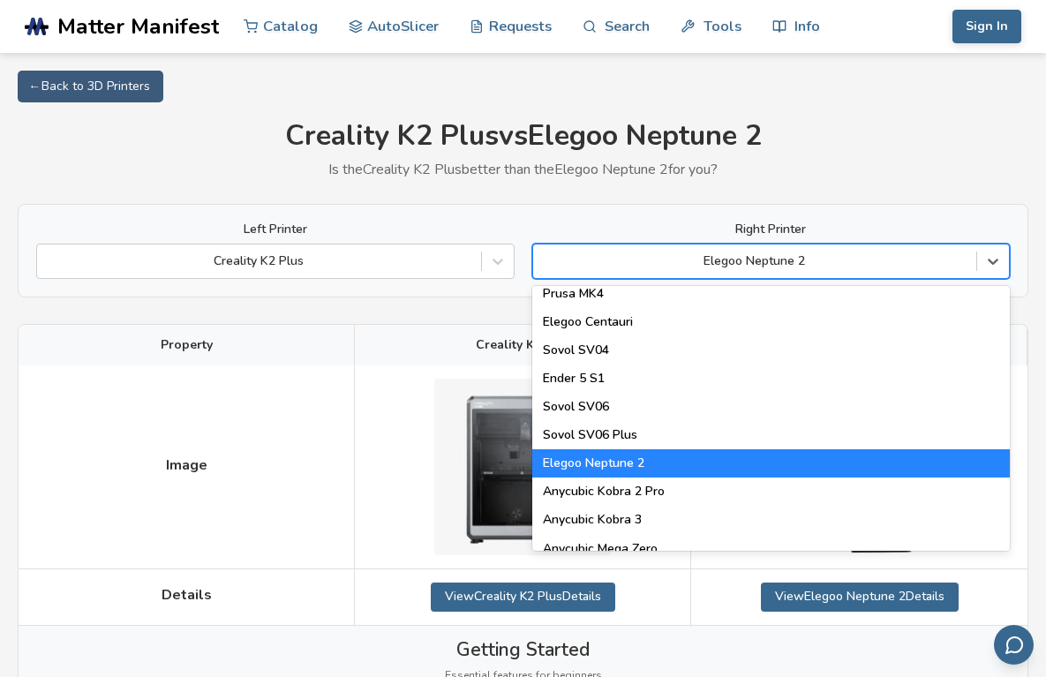
scroll to position [708, 0]
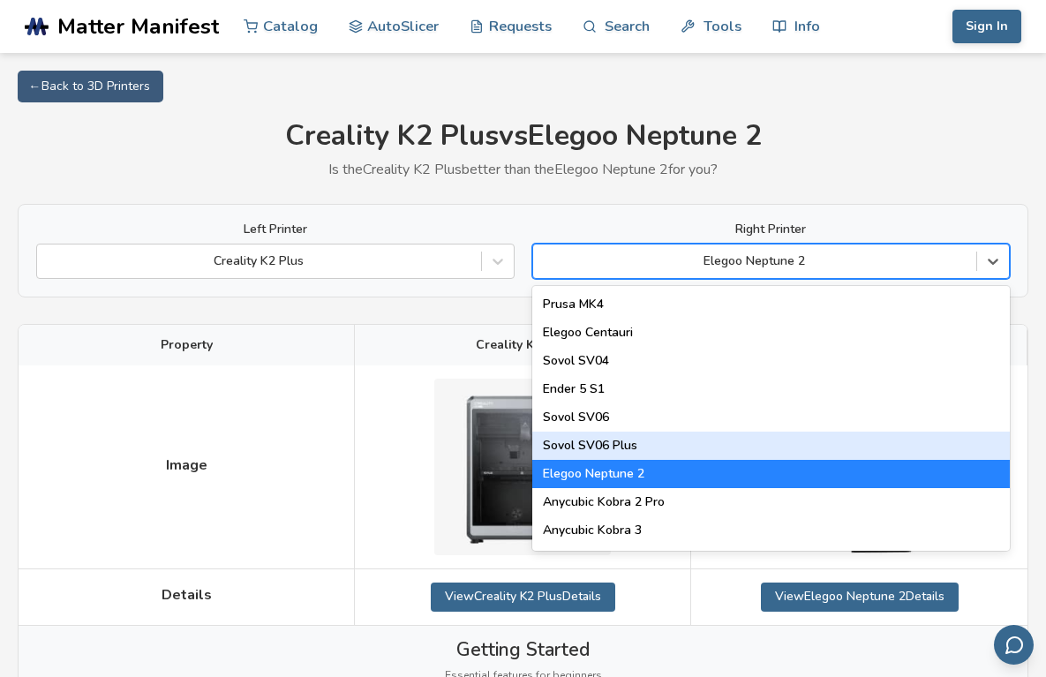
click at [623, 444] on div "Sovol SV06 Plus" at bounding box center [771, 446] width 478 height 28
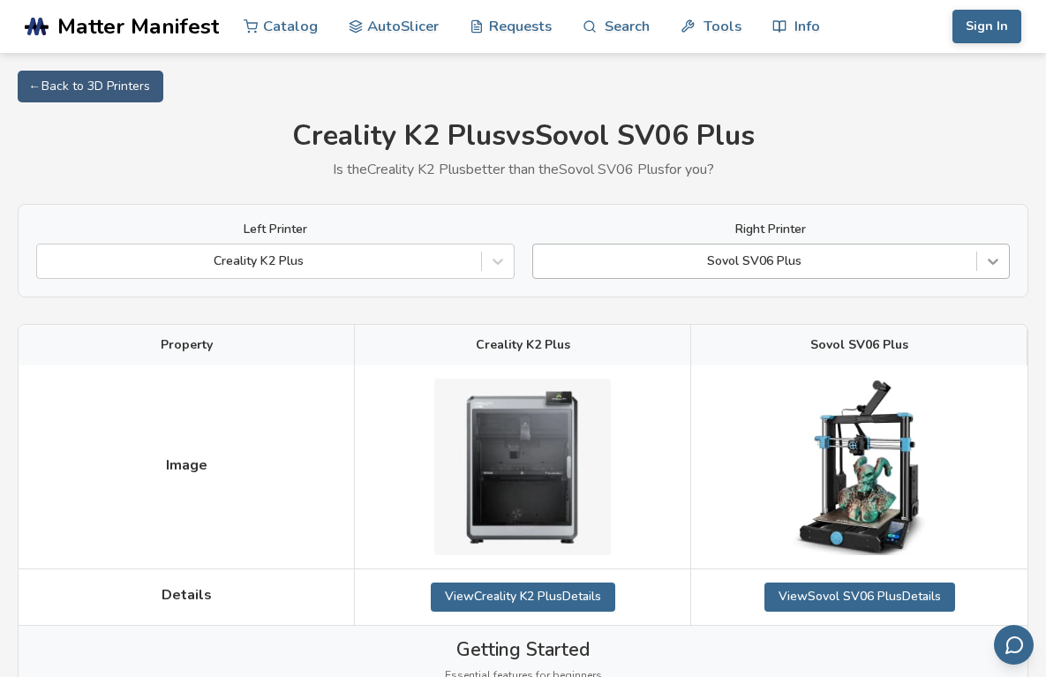
click at [996, 261] on icon at bounding box center [993, 262] width 11 height 6
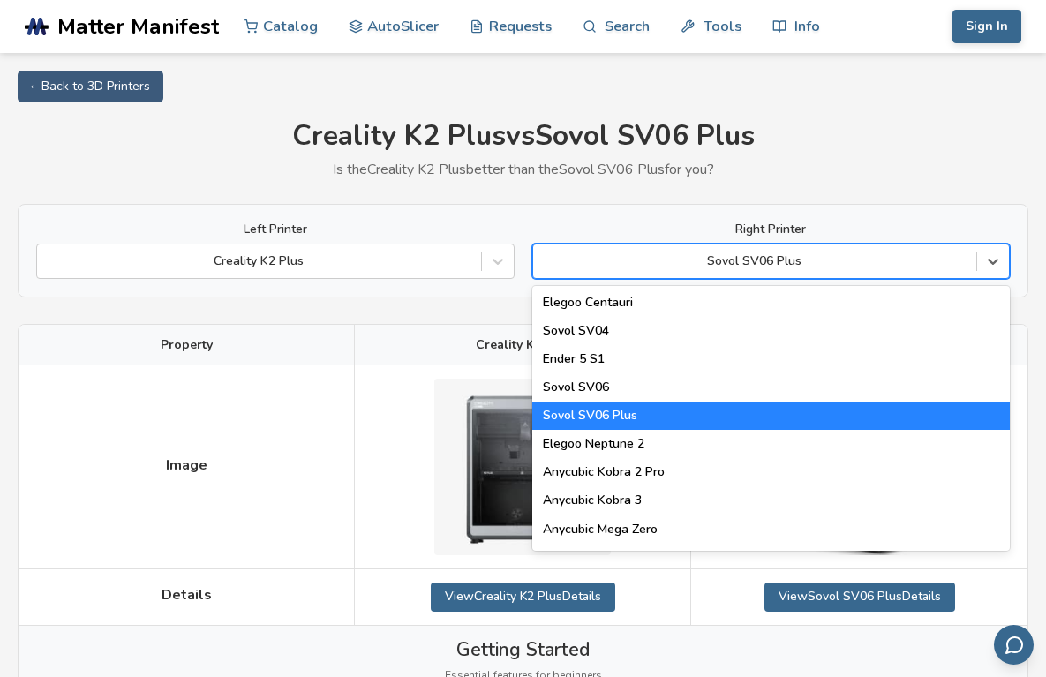
scroll to position [628, 0]
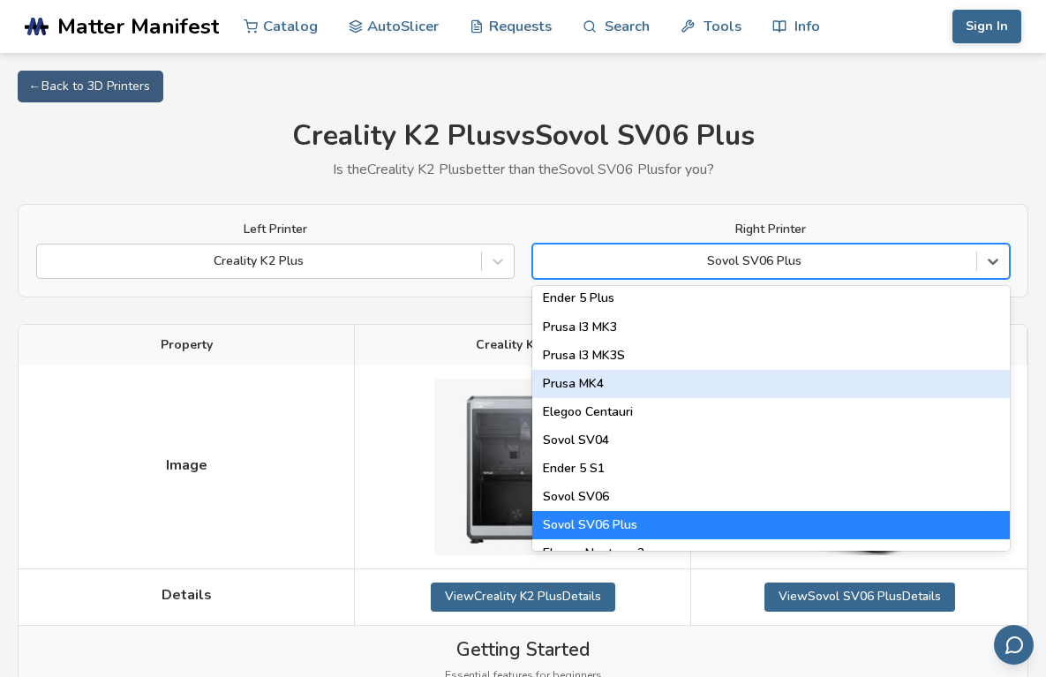
click at [585, 389] on div "Prusa MK4" at bounding box center [771, 384] width 478 height 28
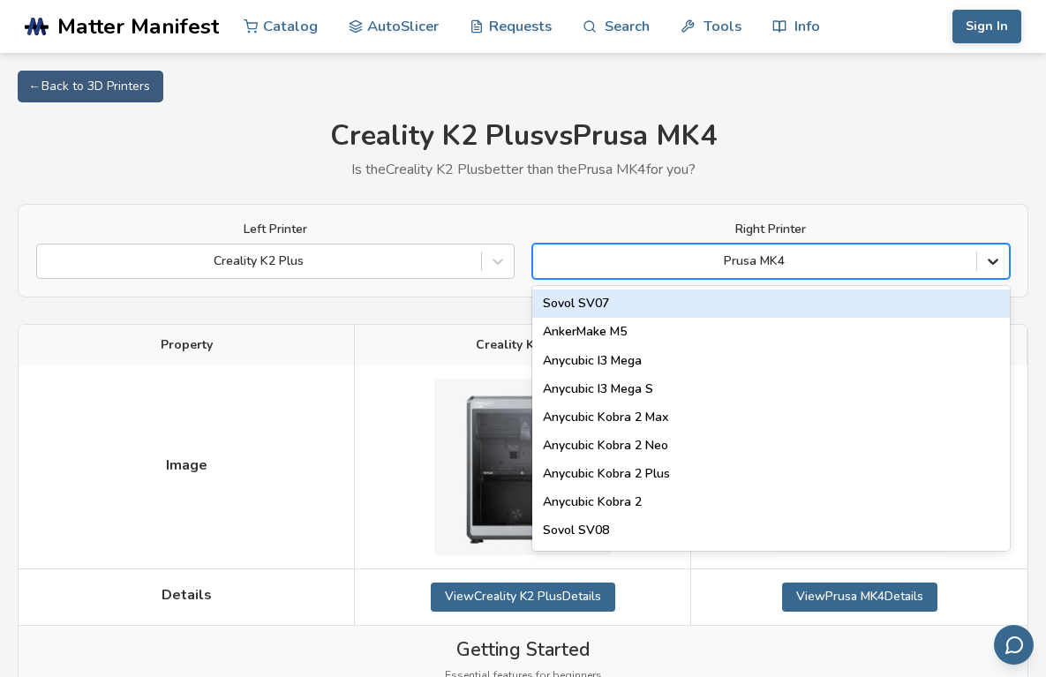
click at [996, 262] on icon at bounding box center [993, 261] width 18 height 18
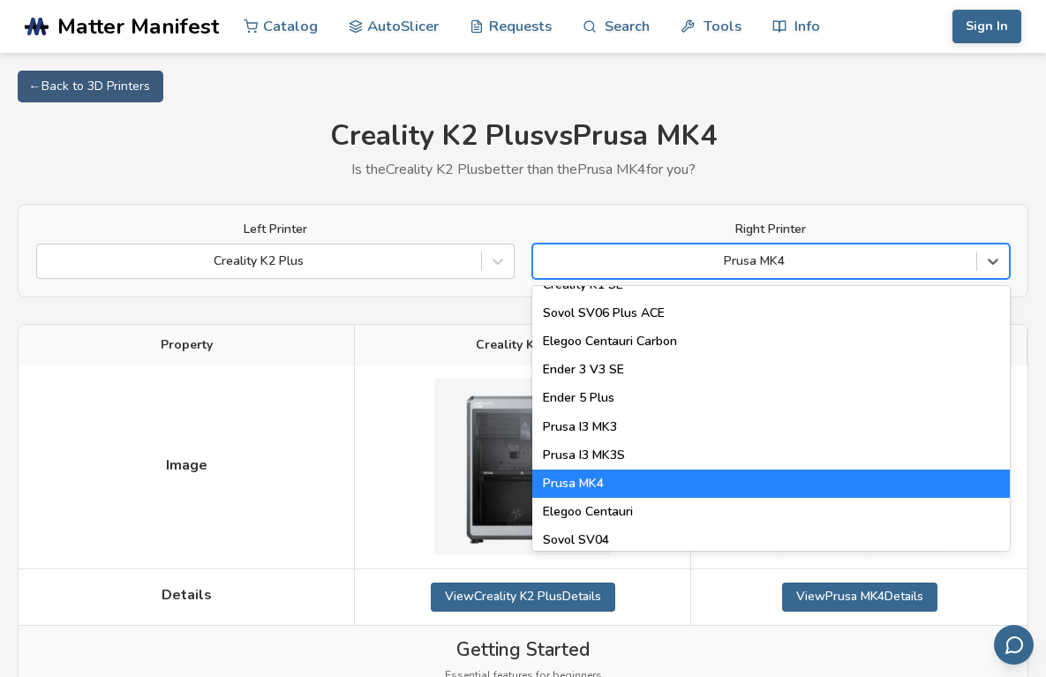
scroll to position [399, 0]
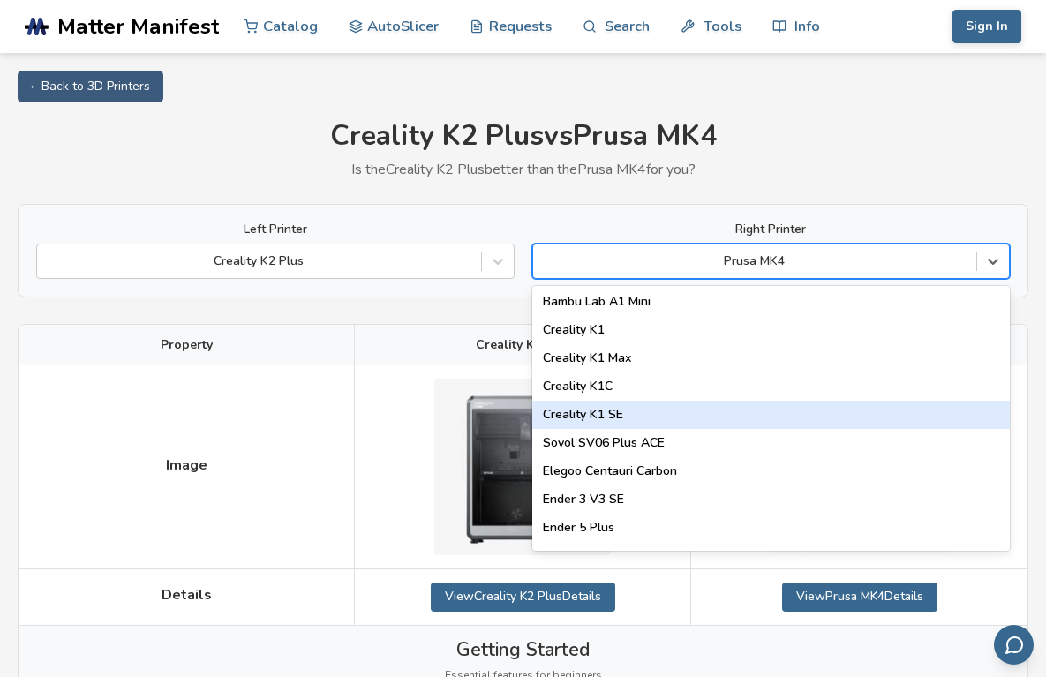
click at [617, 417] on div "Creality K1 SE" at bounding box center [771, 415] width 478 height 28
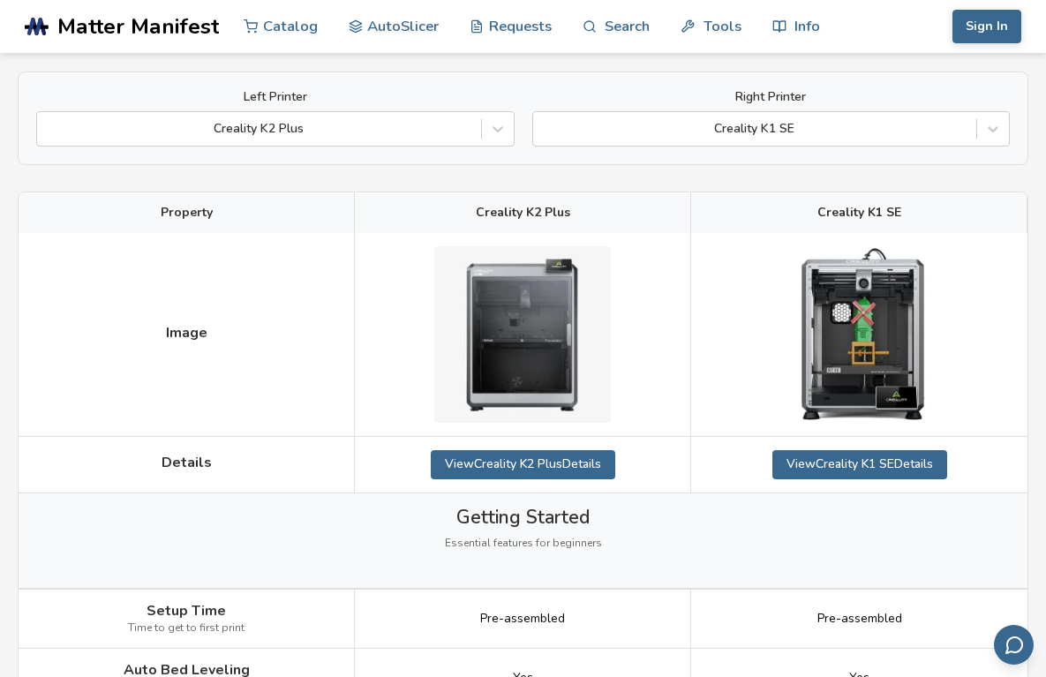
scroll to position [29, 0]
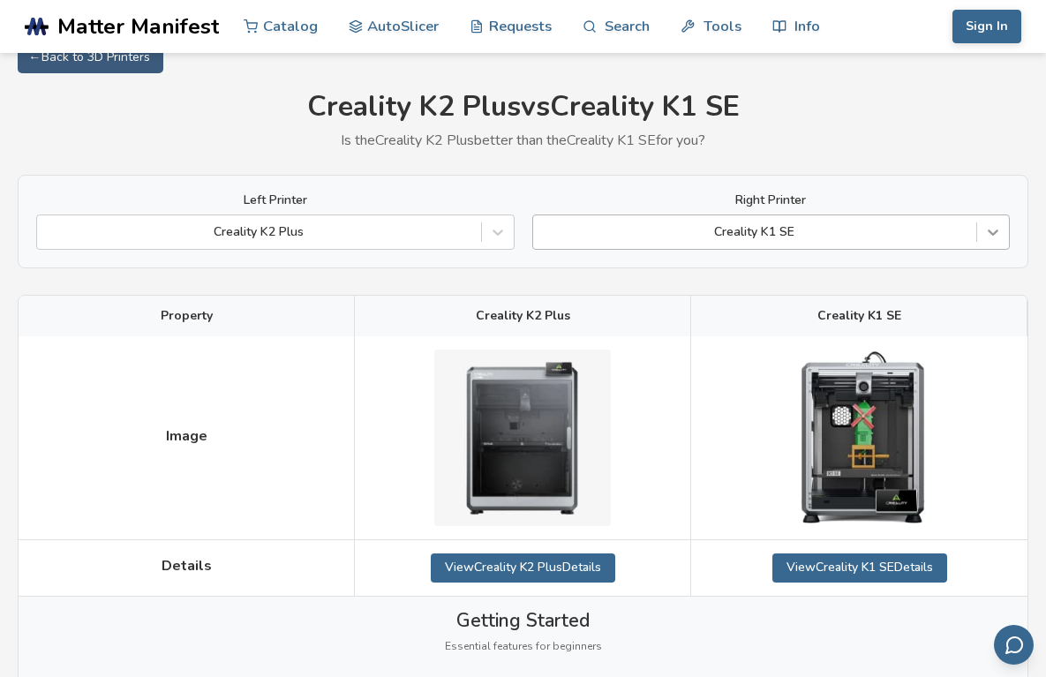
click at [995, 234] on icon at bounding box center [993, 233] width 11 height 6
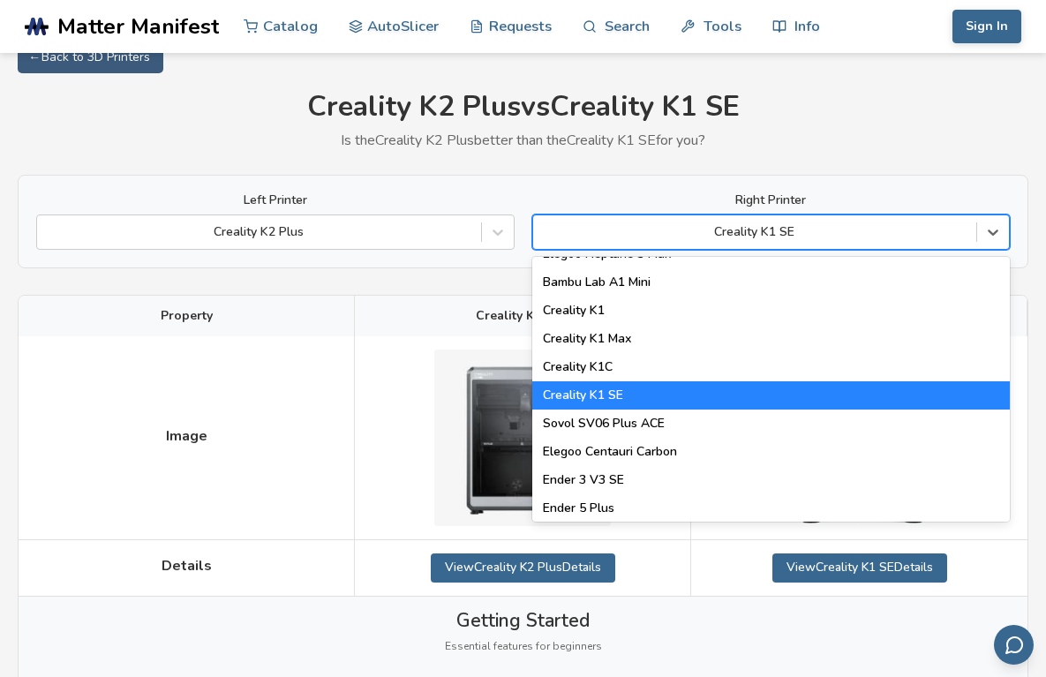
scroll to position [299, 0]
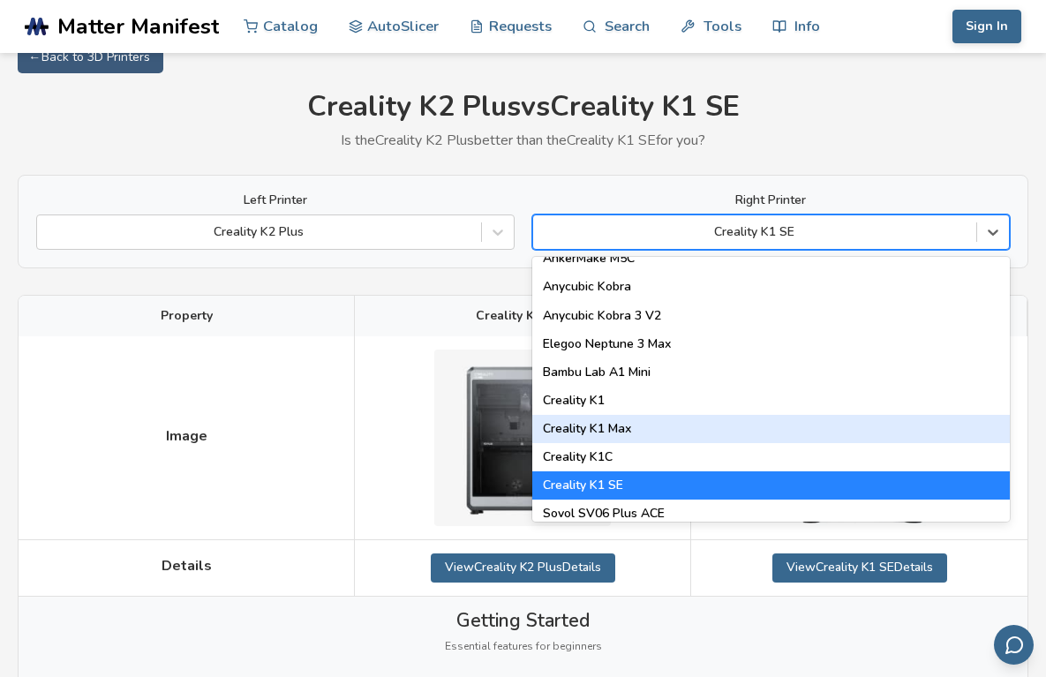
click at [613, 425] on div "Creality K1 Max" at bounding box center [771, 429] width 478 height 28
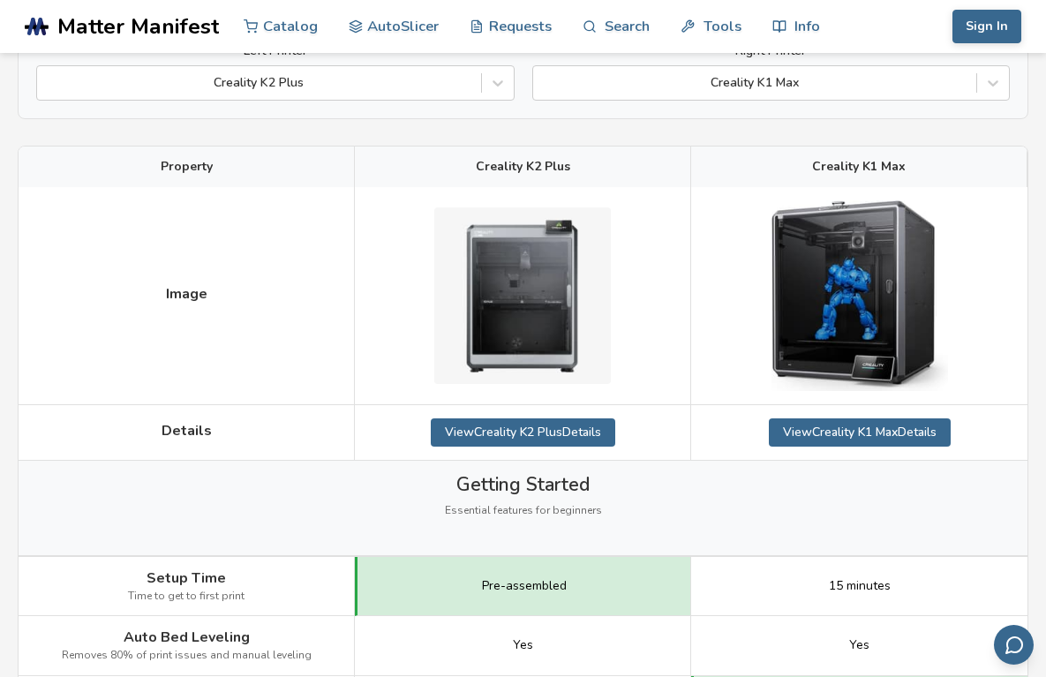
scroll to position [121, 0]
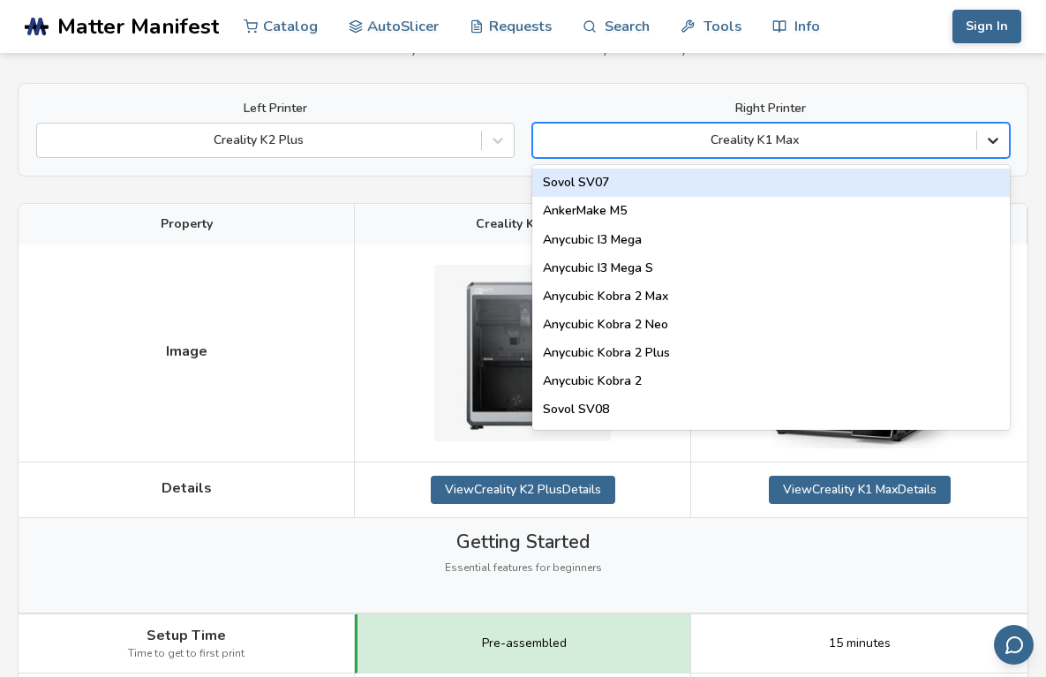
click at [995, 146] on icon at bounding box center [993, 141] width 18 height 18
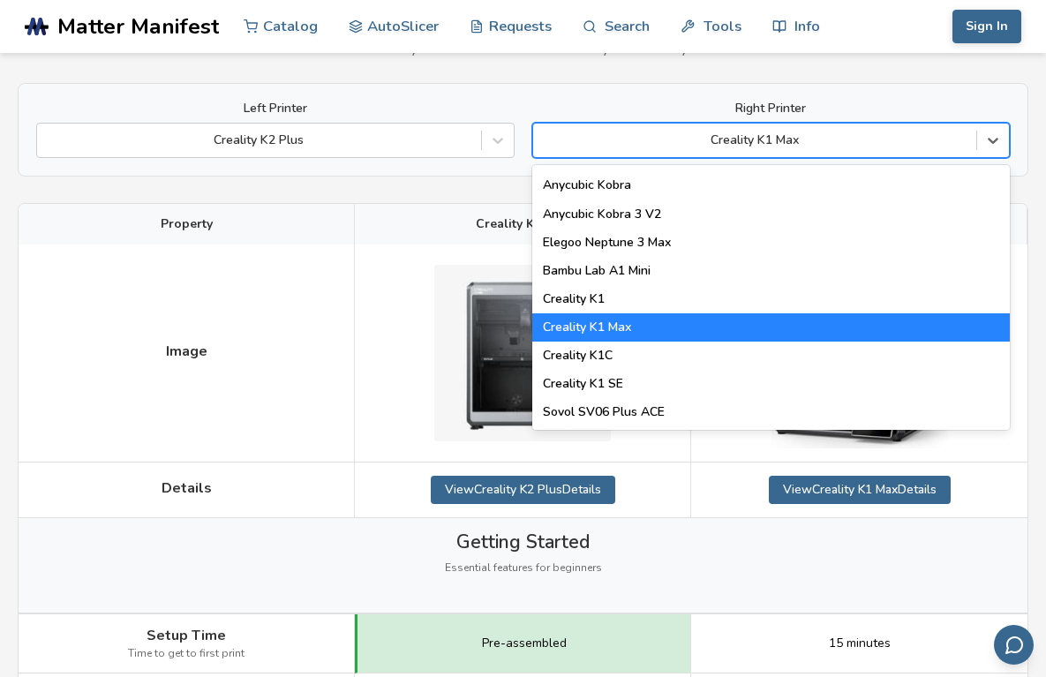
scroll to position [299, 0]
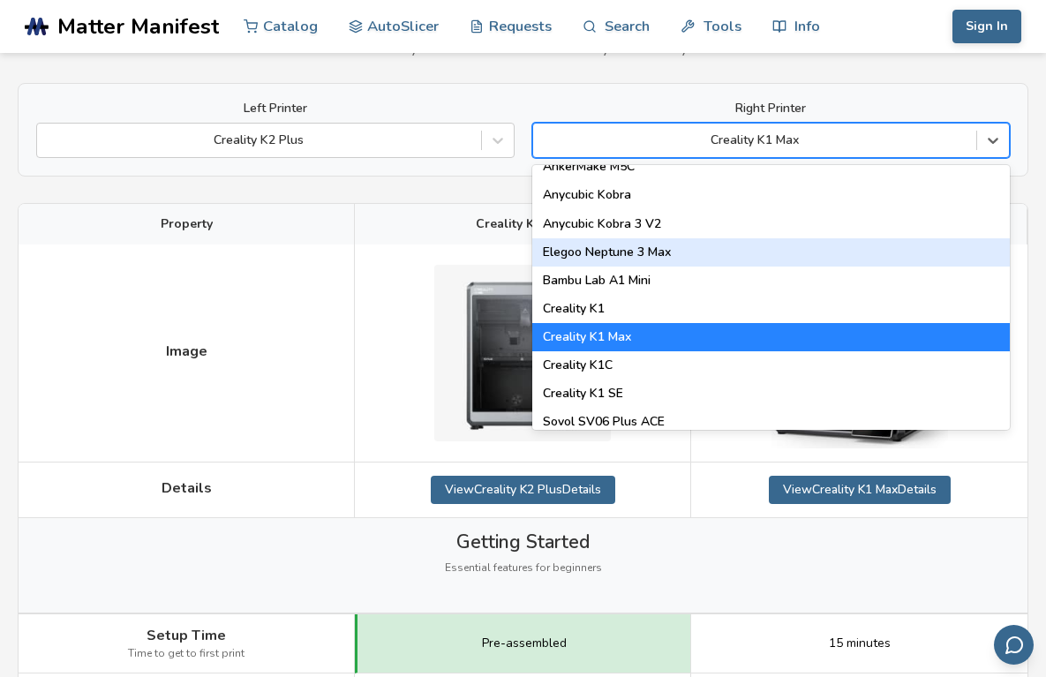
click at [620, 252] on div "Elegoo Neptune 3 Max" at bounding box center [771, 252] width 478 height 28
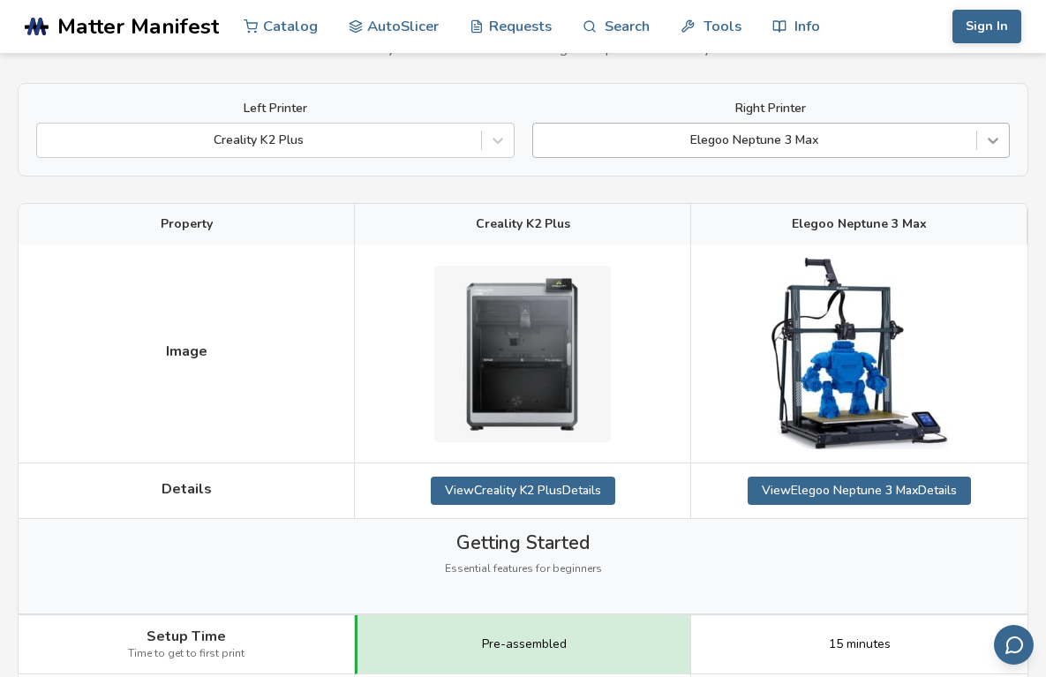
click at [996, 144] on icon at bounding box center [993, 141] width 18 height 18
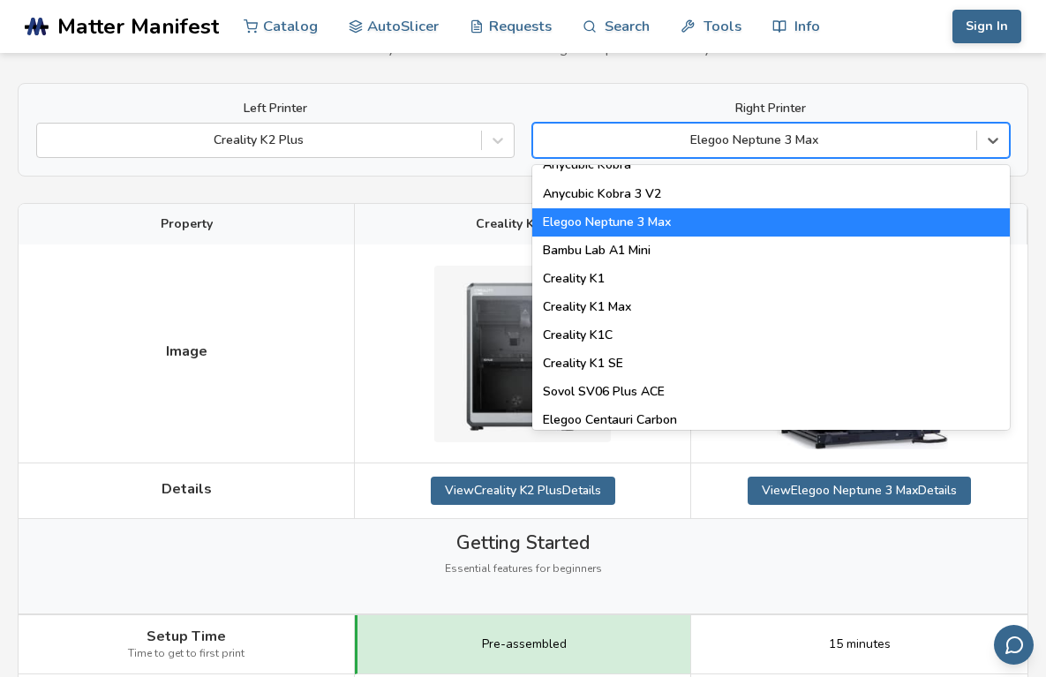
scroll to position [199, 0]
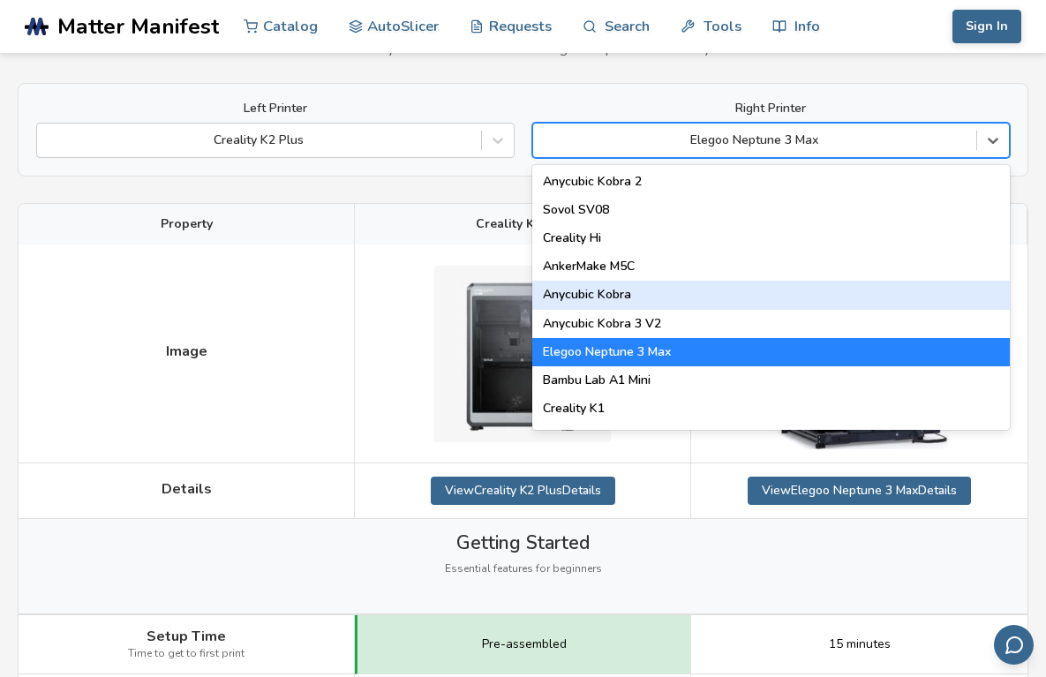
click at [617, 298] on div "Anycubic Kobra" at bounding box center [771, 295] width 478 height 28
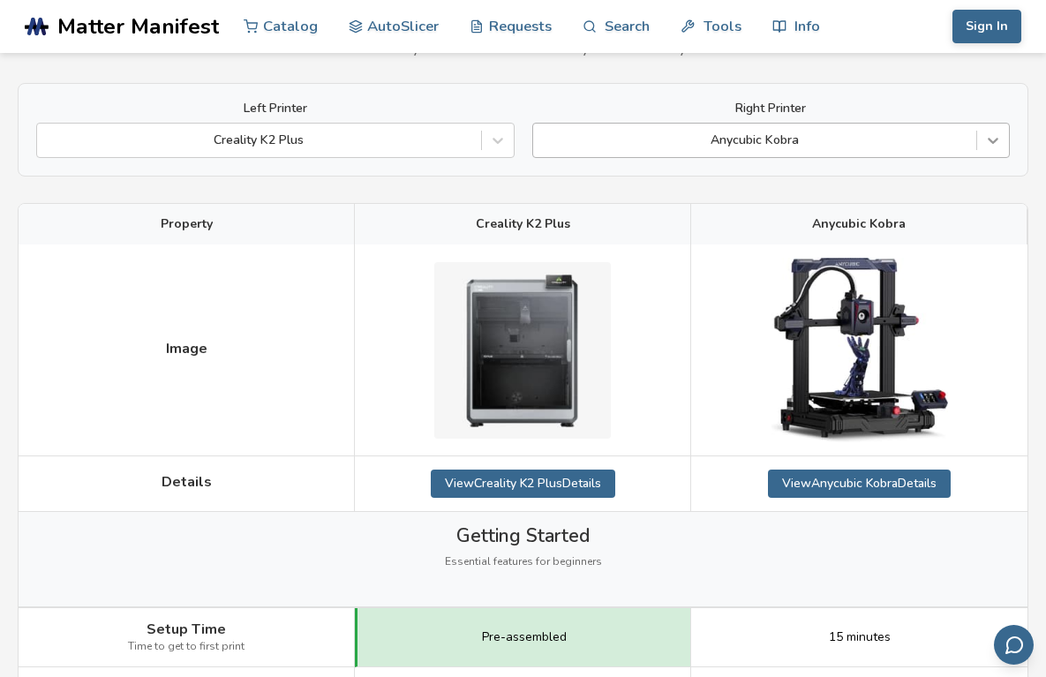
click at [996, 141] on icon at bounding box center [993, 141] width 18 height 18
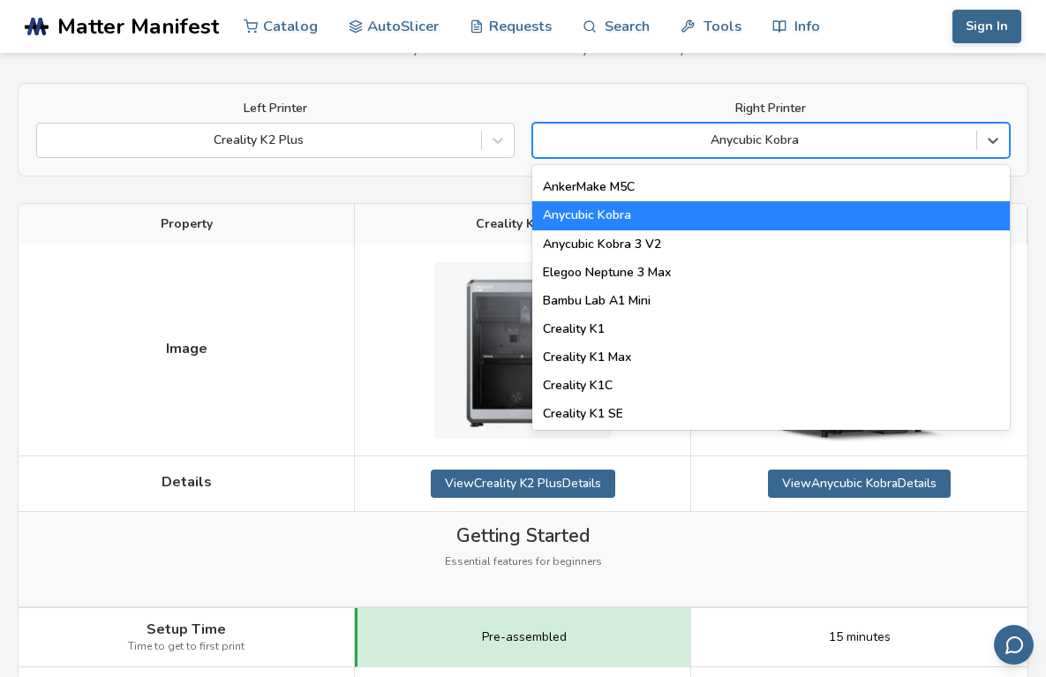
scroll to position [290, 0]
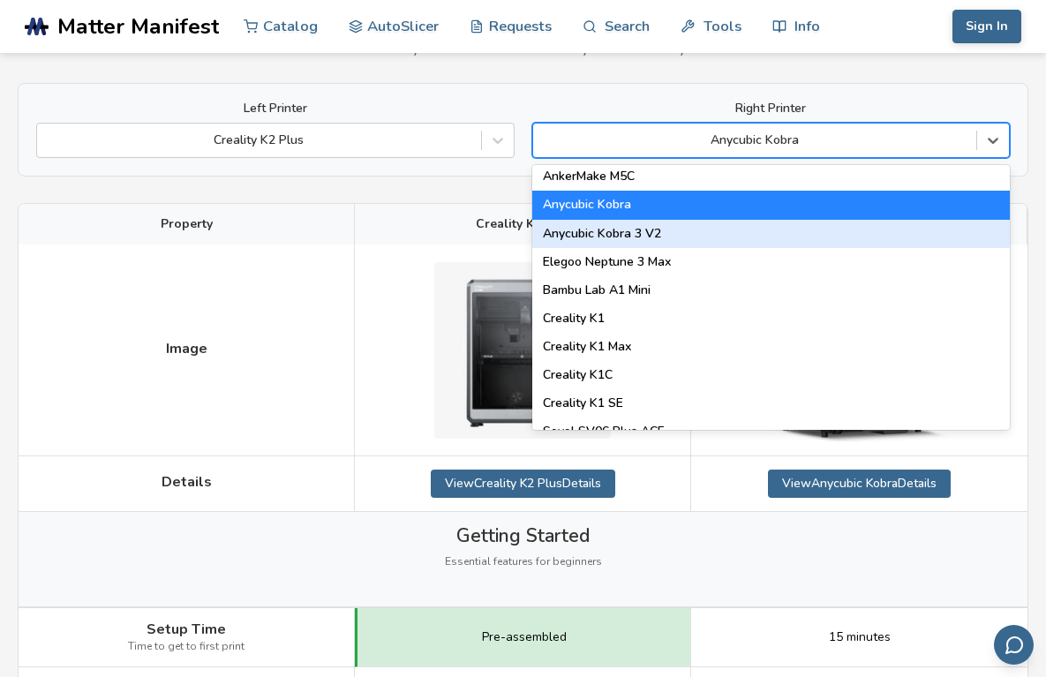
click at [659, 228] on div "Anycubic Kobra 3 V2" at bounding box center [771, 234] width 478 height 28
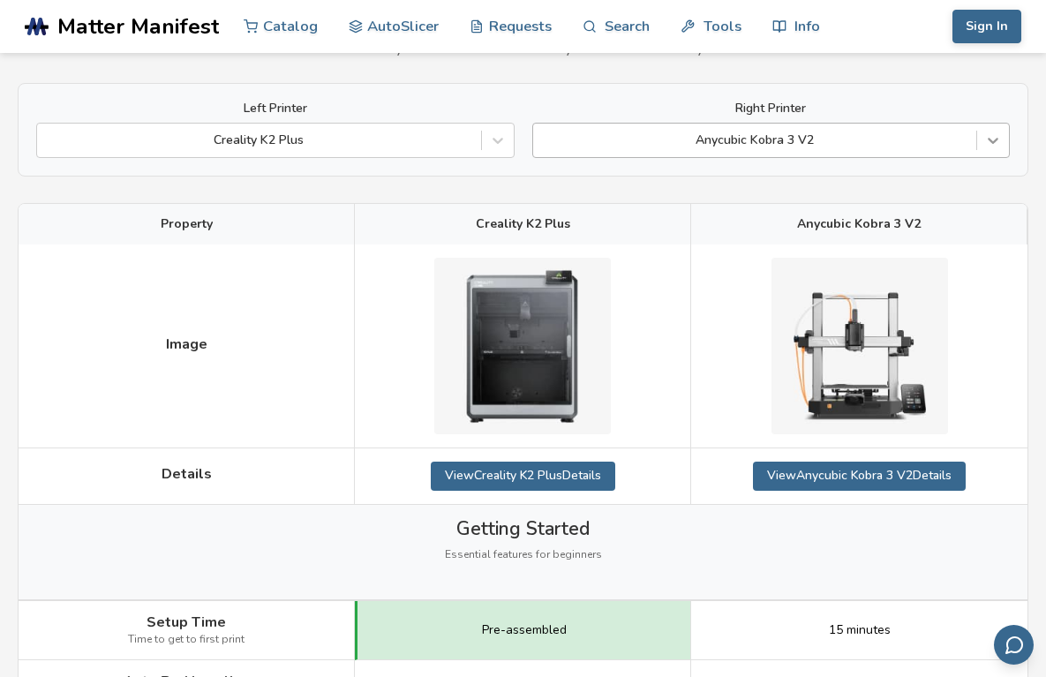
click at [997, 139] on icon at bounding box center [993, 142] width 11 height 6
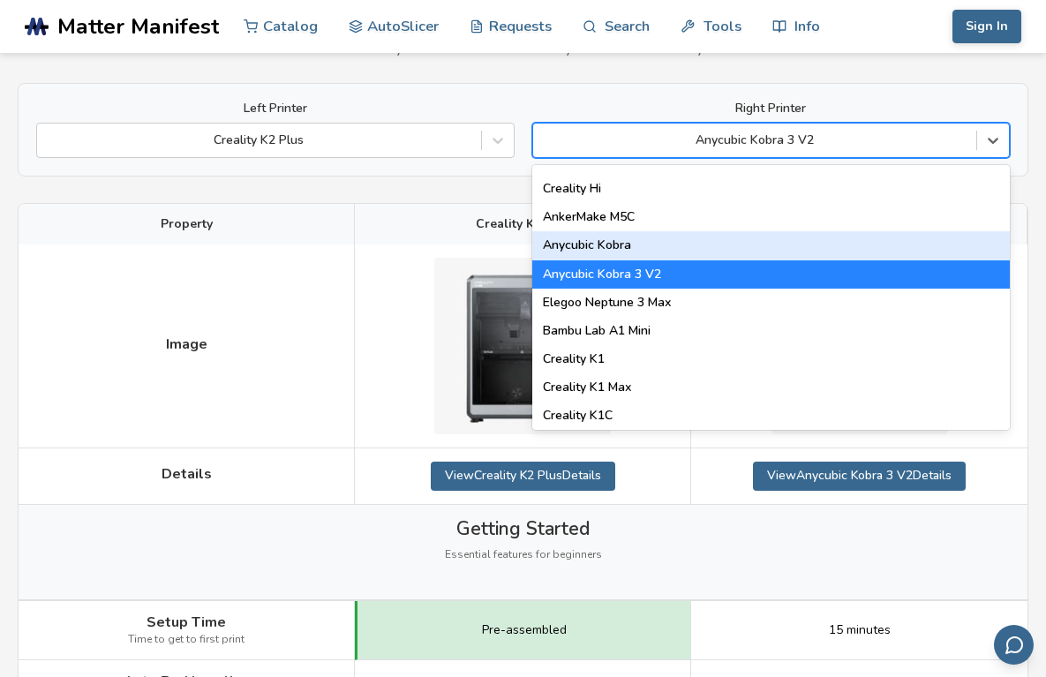
scroll to position [161, 0]
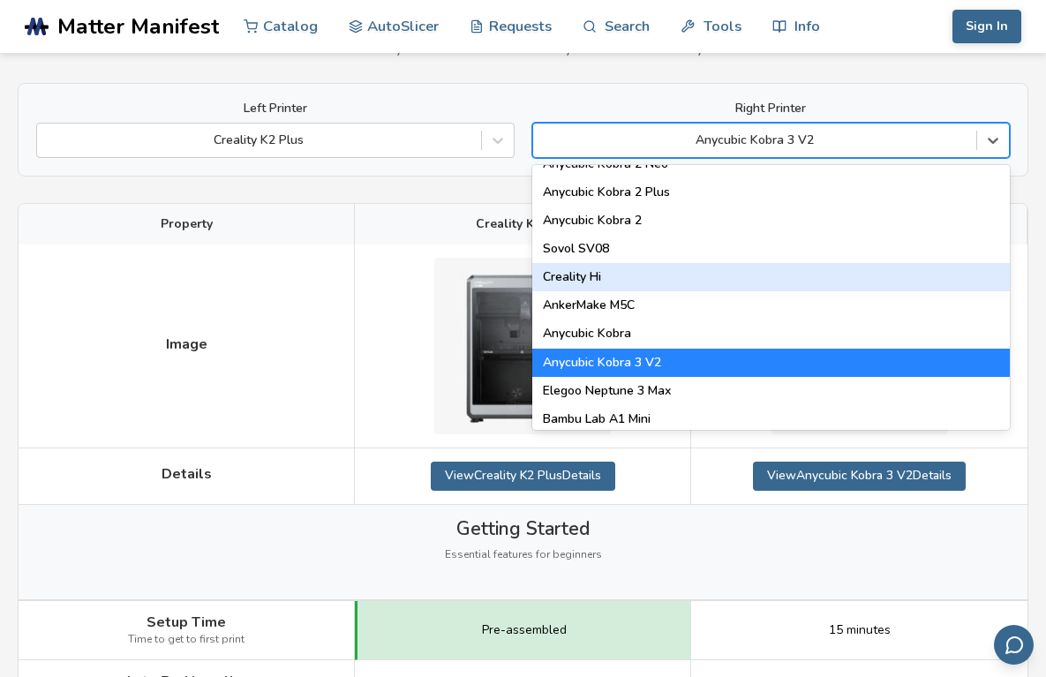
click at [596, 274] on div "Creality Hi" at bounding box center [771, 277] width 478 height 28
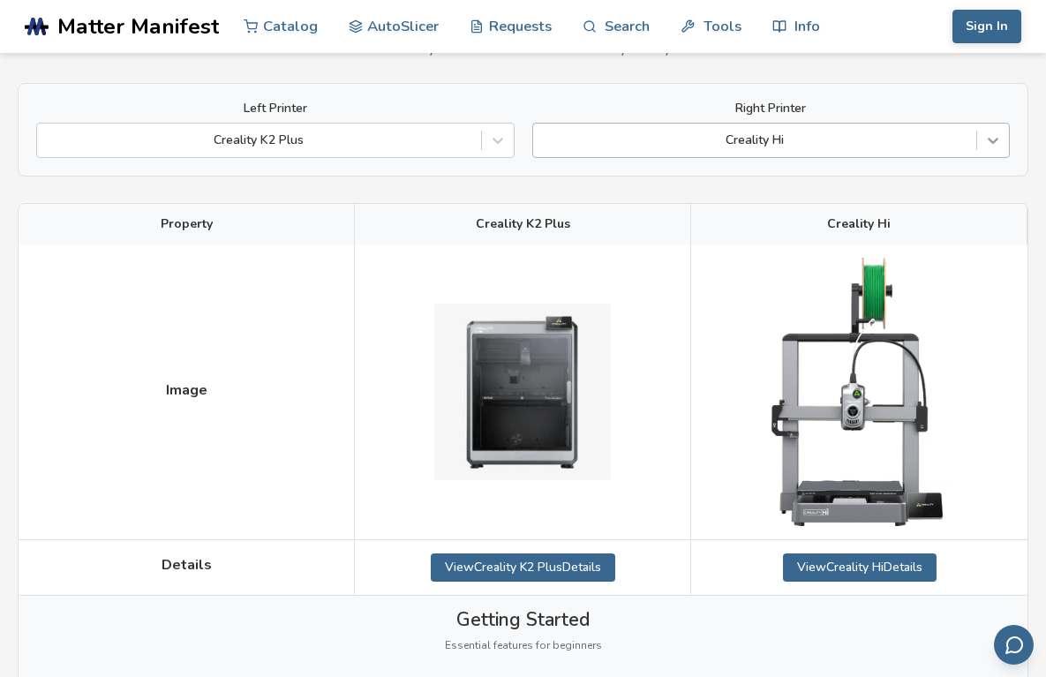
click at [994, 138] on icon at bounding box center [993, 141] width 18 height 18
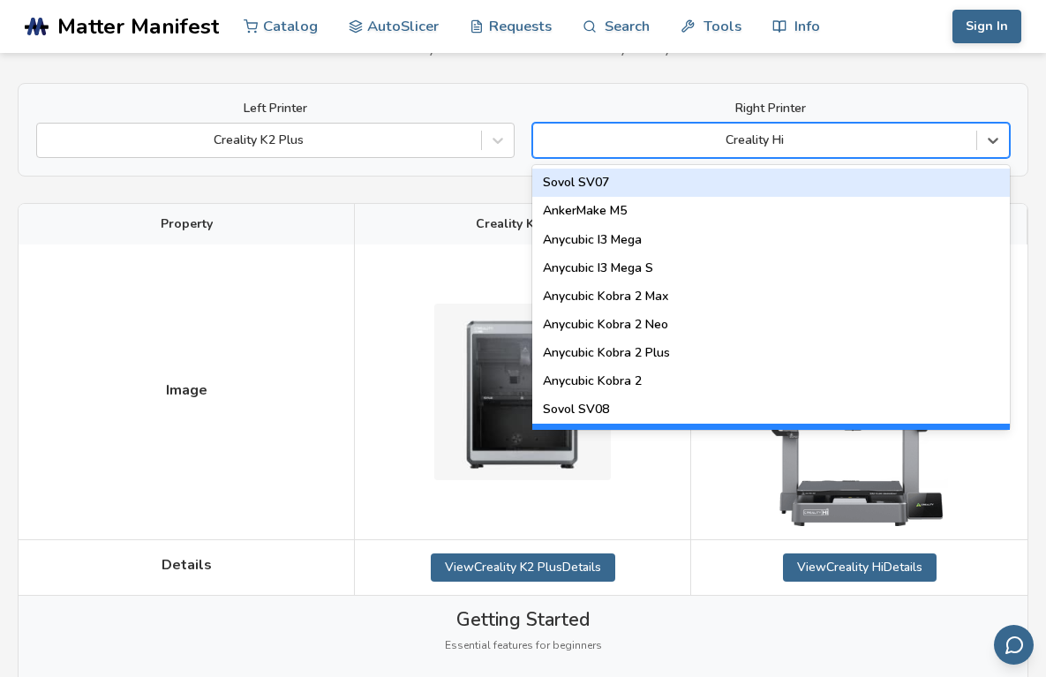
click at [591, 187] on div "Sovol SV07" at bounding box center [771, 183] width 478 height 28
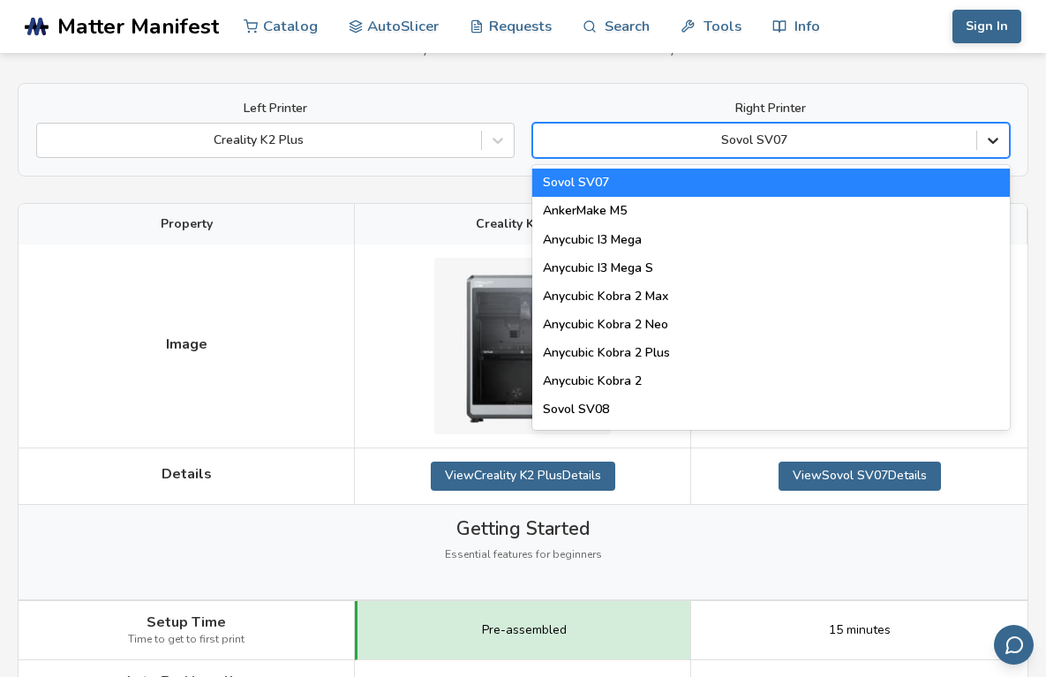
click at [989, 135] on icon at bounding box center [993, 141] width 18 height 18
